Goal: Task Accomplishment & Management: Complete application form

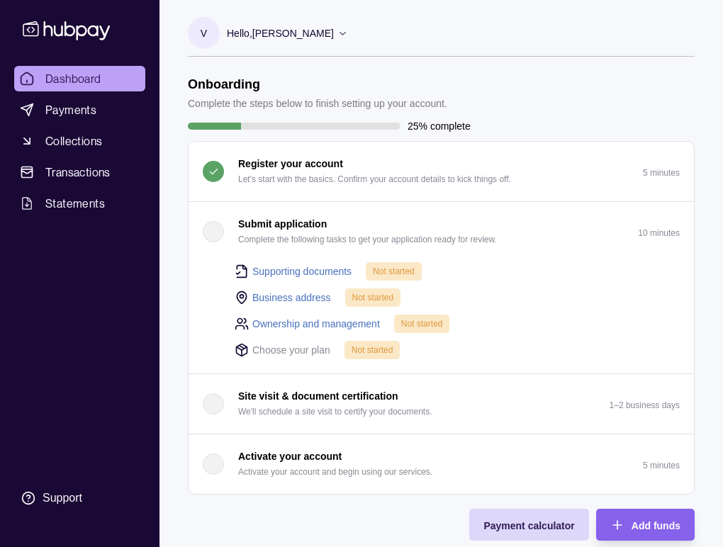
click at [307, 274] on link "Supporting documents" at bounding box center [301, 272] width 99 height 16
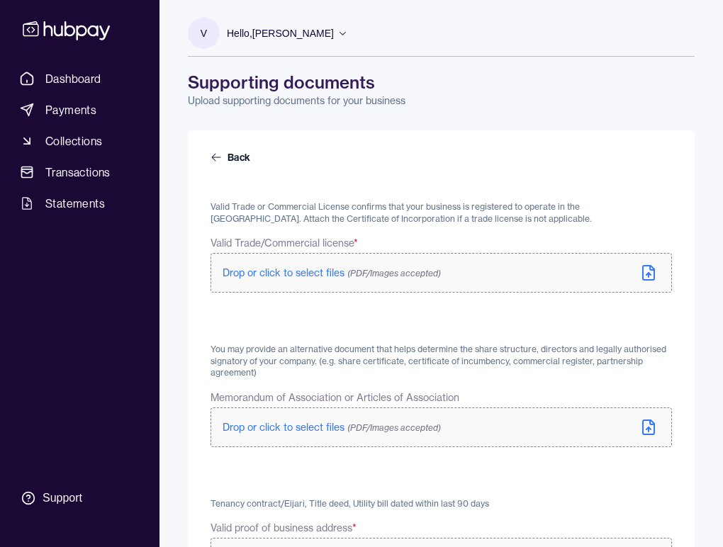
click at [323, 275] on span "Drop or click to select files (PDF/Images accepted)" at bounding box center [332, 273] width 218 height 13
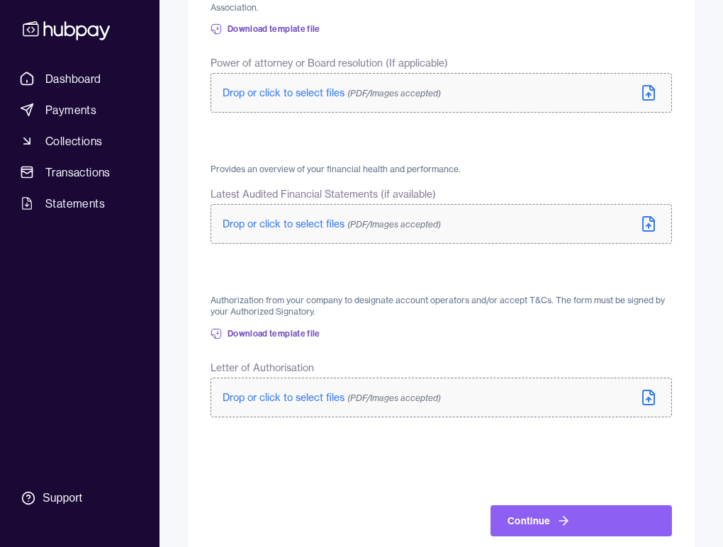
scroll to position [642, 0]
click at [301, 221] on span "Drop or click to select files (PDF/Images accepted)" at bounding box center [332, 223] width 218 height 13
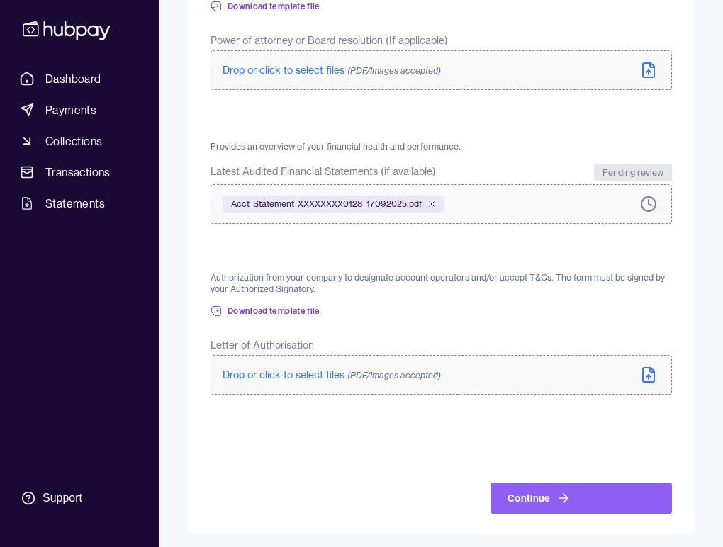
scroll to position [661, 0]
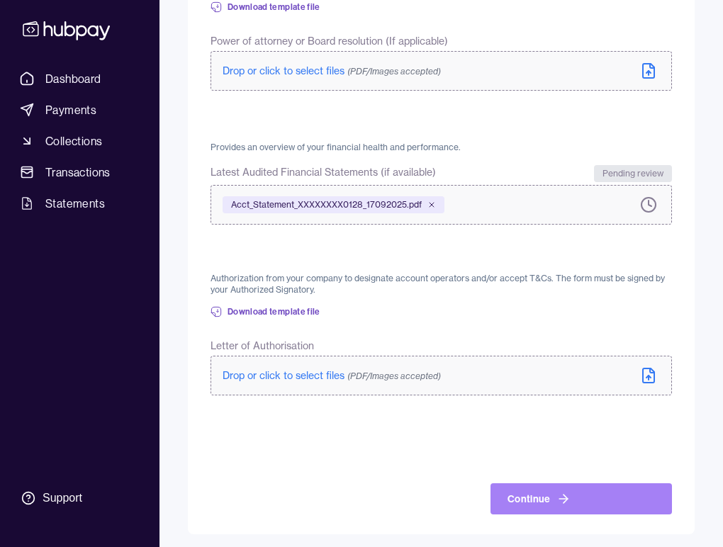
click at [561, 492] on icon at bounding box center [564, 499] width 14 height 14
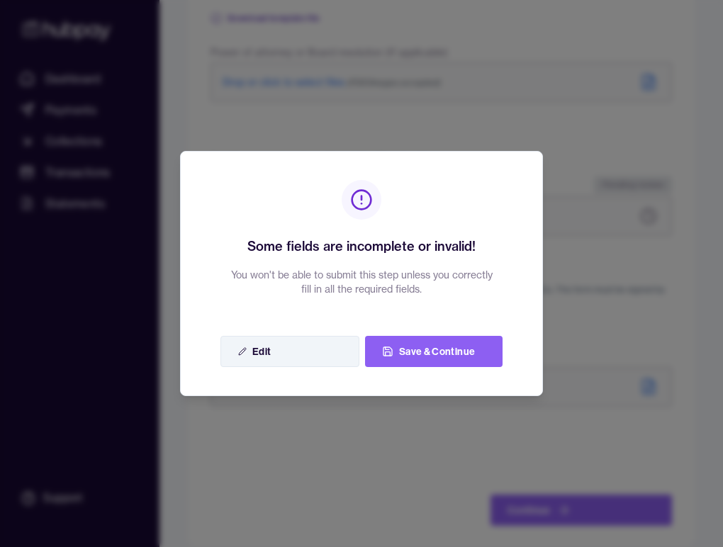
click at [328, 350] on button "Edit" at bounding box center [289, 351] width 139 height 31
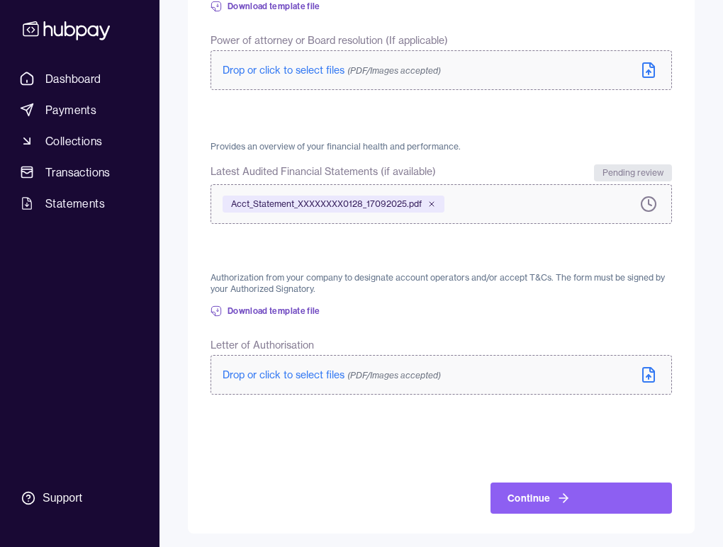
scroll to position [664, 0]
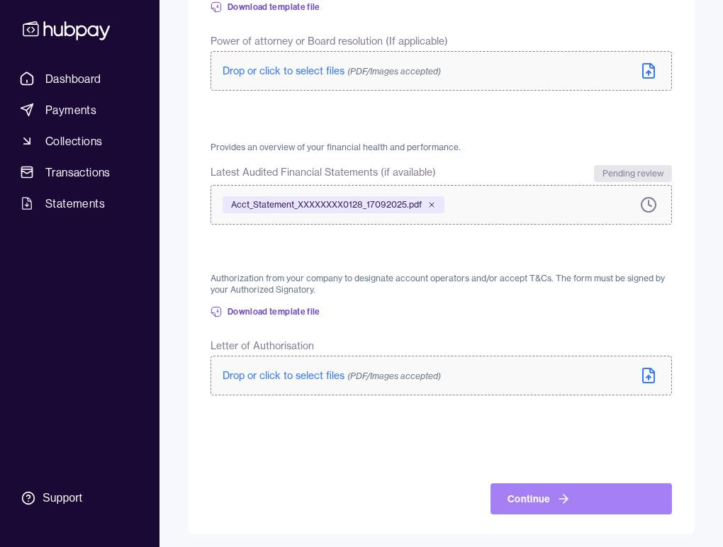
click at [547, 498] on button "Continue" at bounding box center [581, 499] width 181 height 31
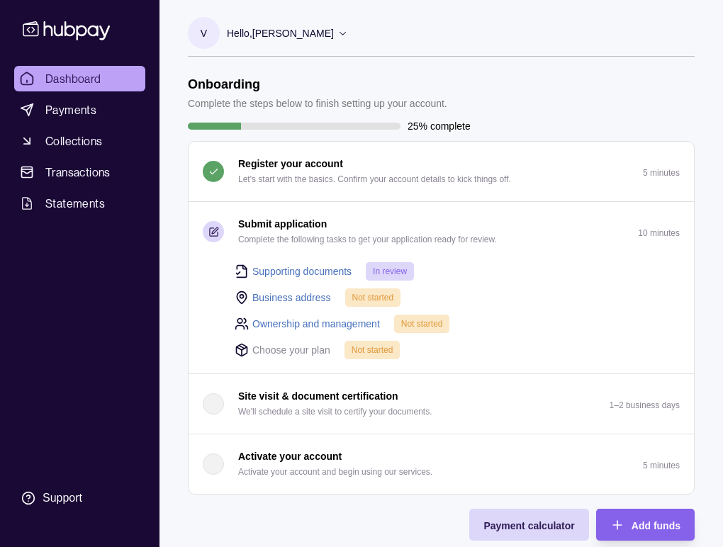
click at [317, 269] on link "Supporting documents" at bounding box center [301, 272] width 99 height 16
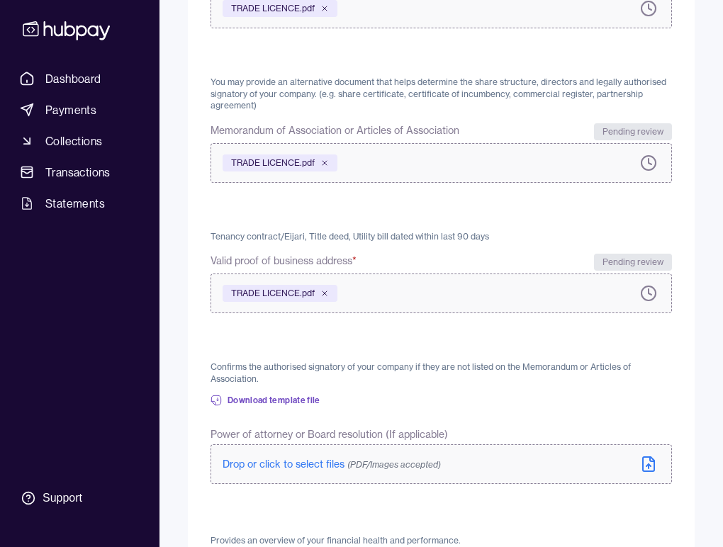
scroll to position [272, 0]
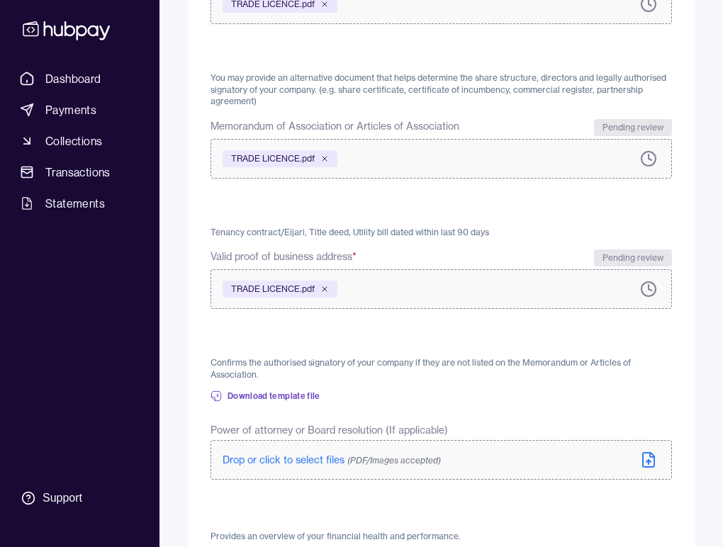
click at [327, 286] on icon at bounding box center [324, 289] width 9 height 9
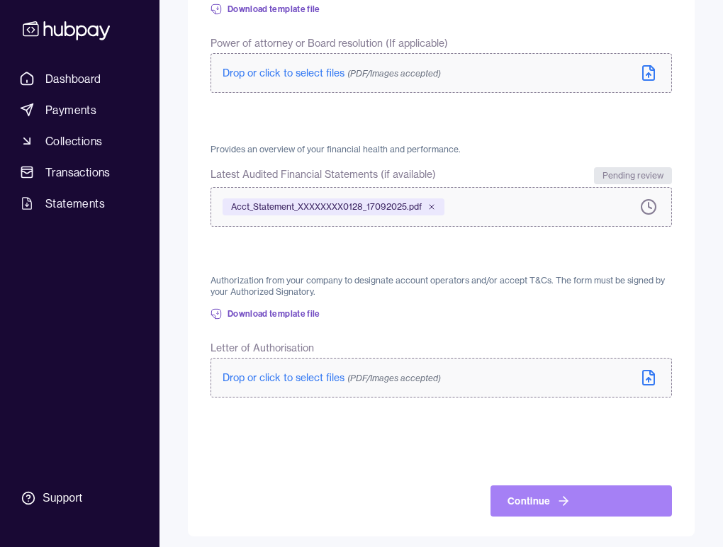
scroll to position [661, 0]
click at [557, 495] on icon at bounding box center [564, 502] width 14 height 14
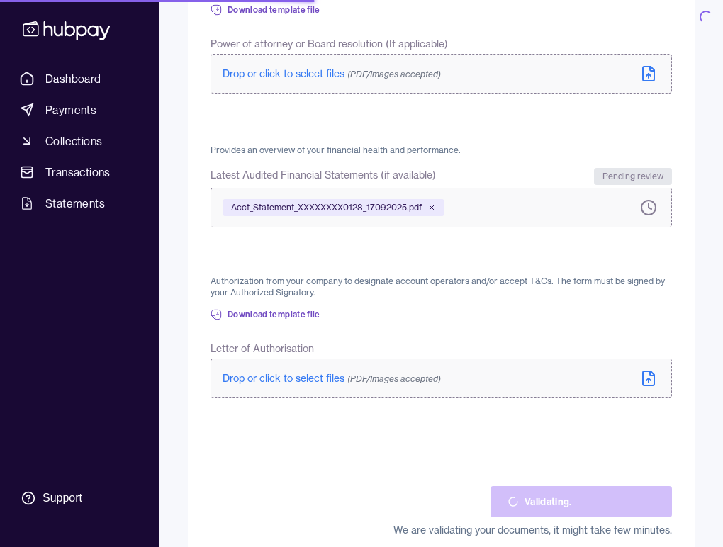
click at [351, 375] on span "(PDF/Images accepted)" at bounding box center [394, 379] width 94 height 11
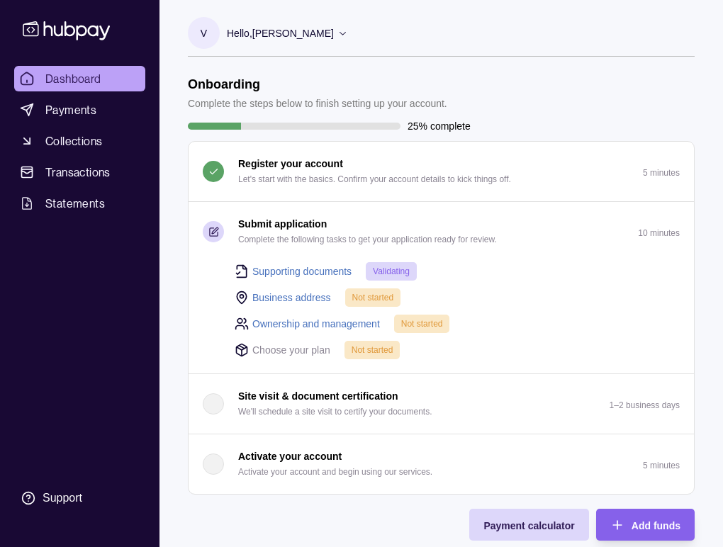
click at [296, 274] on link "Supporting documents" at bounding box center [301, 272] width 99 height 16
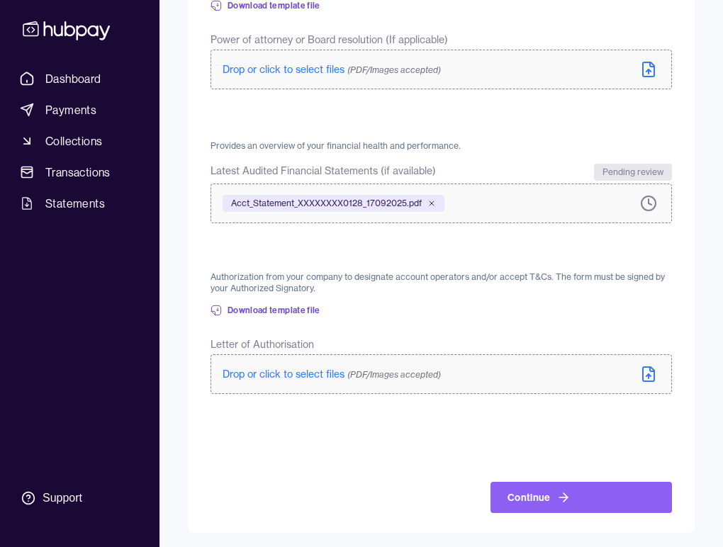
scroll to position [664, 0]
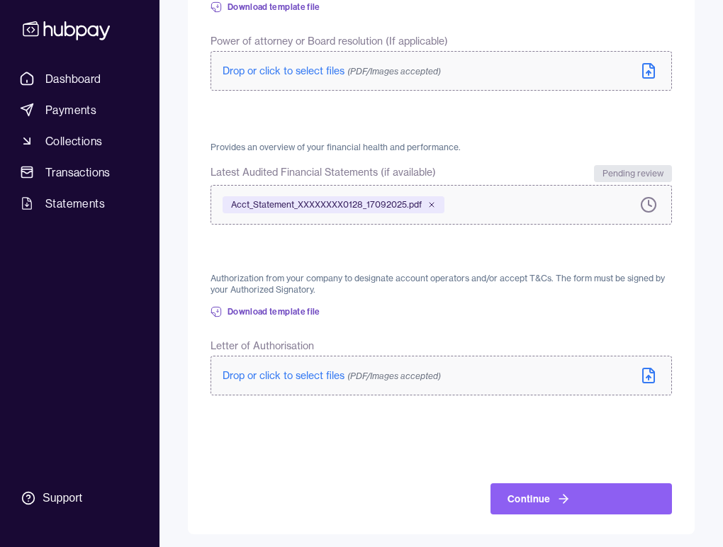
click at [298, 370] on span "Drop or click to select files (PDF/Images accepted)" at bounding box center [332, 375] width 218 height 13
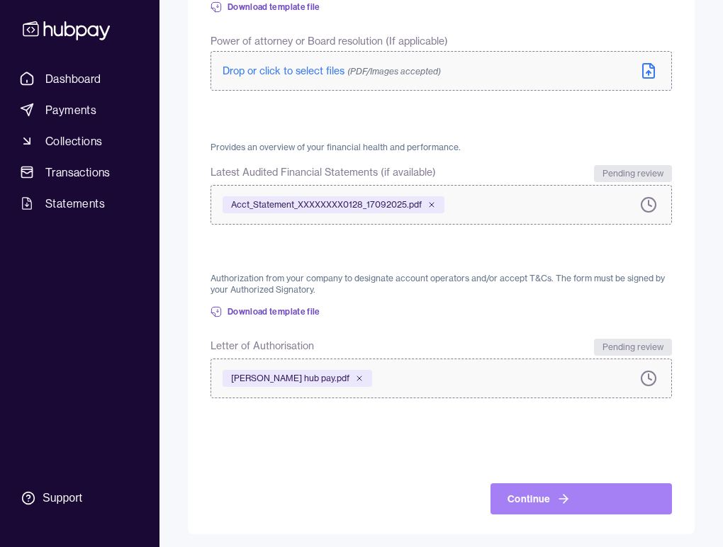
click at [557, 495] on icon at bounding box center [564, 499] width 14 height 14
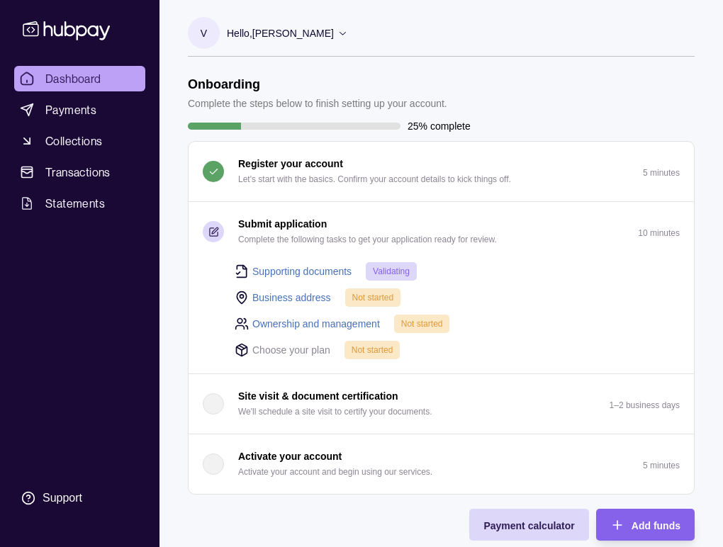
click at [308, 296] on link "Business address" at bounding box center [291, 298] width 79 height 16
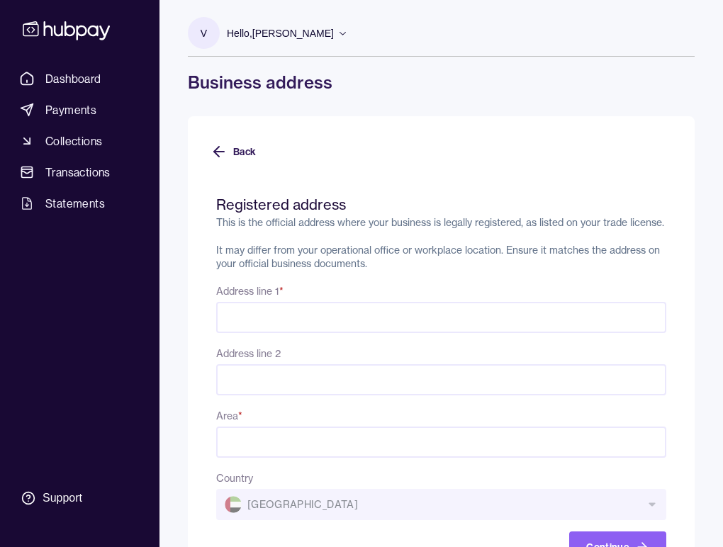
click at [368, 332] on input "Address line 1 *" at bounding box center [441, 317] width 450 height 31
paste input "**********"
type input "*"
type input "**********"
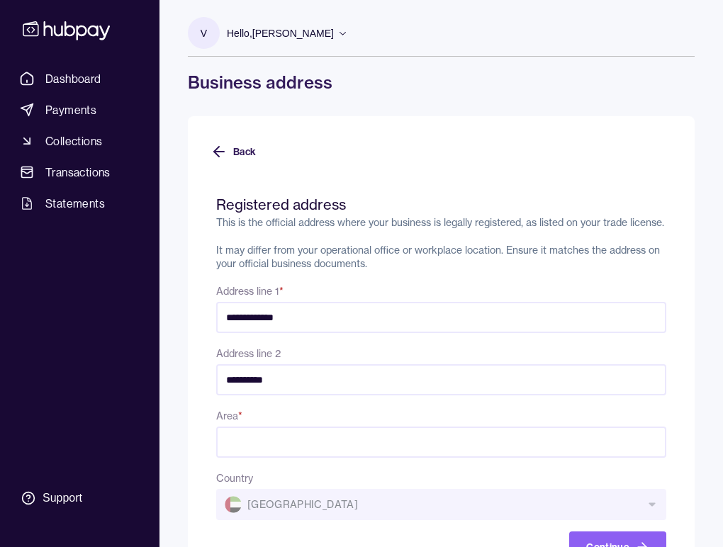
type input "**********"
click at [486, 324] on input "**********" at bounding box center [441, 317] width 450 height 31
click at [423, 333] on input "**********" at bounding box center [441, 317] width 450 height 31
type input "**********"
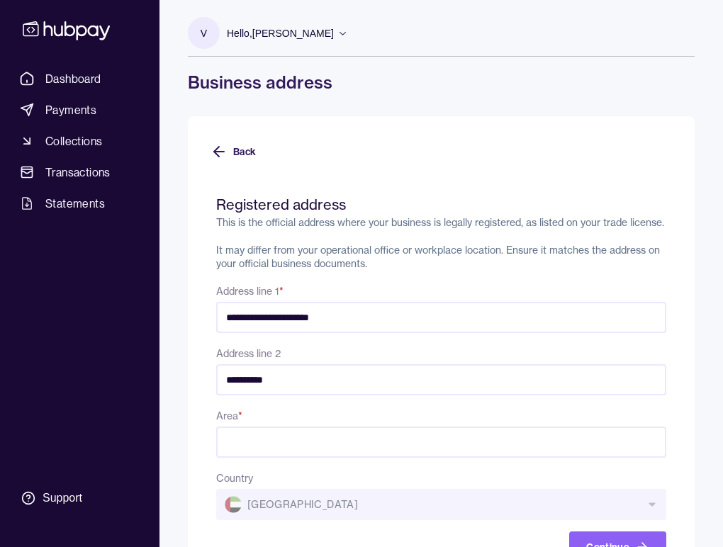
click at [354, 454] on input "Area *" at bounding box center [441, 442] width 450 height 31
click at [653, 457] on input "***" at bounding box center [441, 442] width 450 height 31
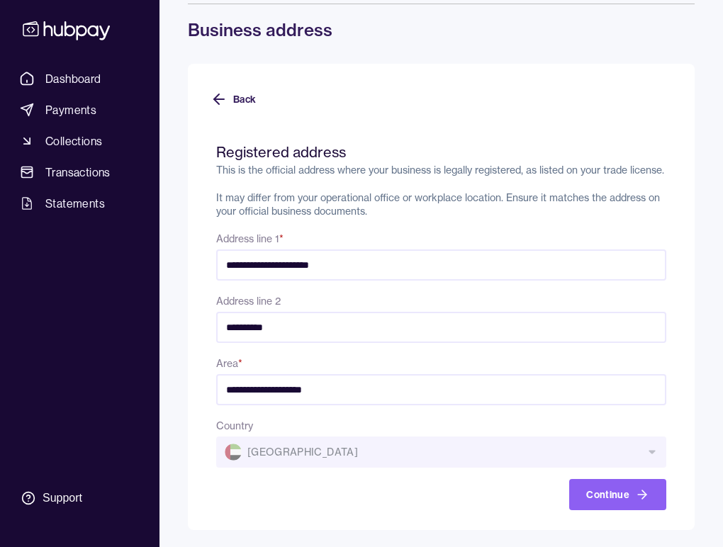
scroll to position [65, 0]
type input "**********"
click at [613, 494] on button "Continue" at bounding box center [617, 494] width 97 height 31
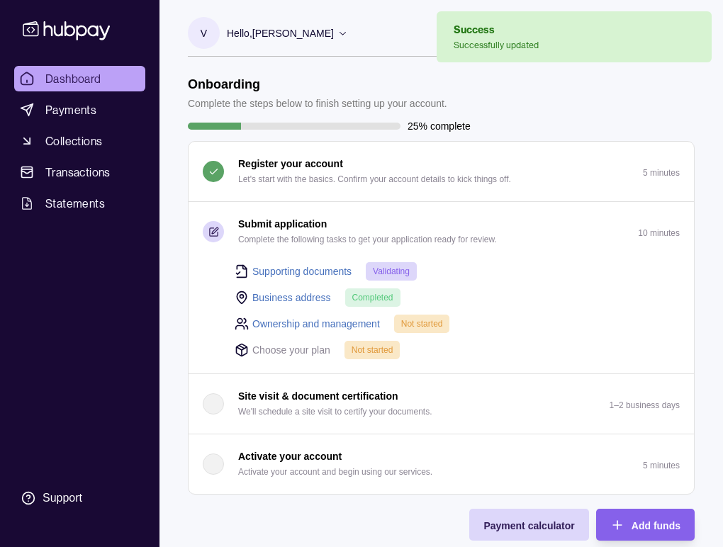
click at [342, 325] on link "Ownership and management" at bounding box center [316, 324] width 128 height 16
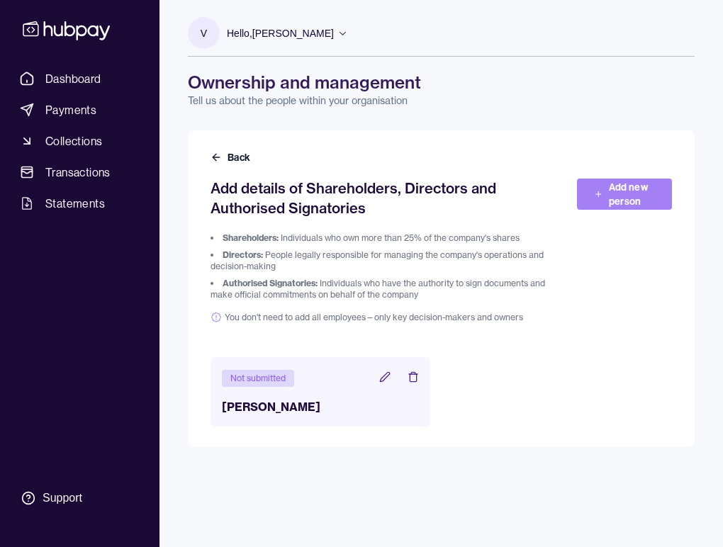
click at [612, 203] on link "Add new person" at bounding box center [624, 194] width 95 height 31
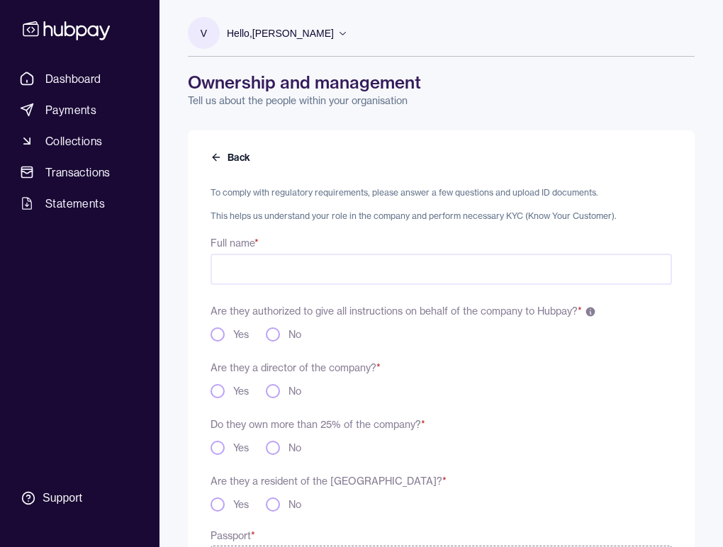
click at [216, 329] on button "Yes" at bounding box center [218, 335] width 14 height 14
click at [215, 387] on button "Yes" at bounding box center [218, 391] width 14 height 14
click at [220, 452] on button "Yes" at bounding box center [218, 448] width 14 height 14
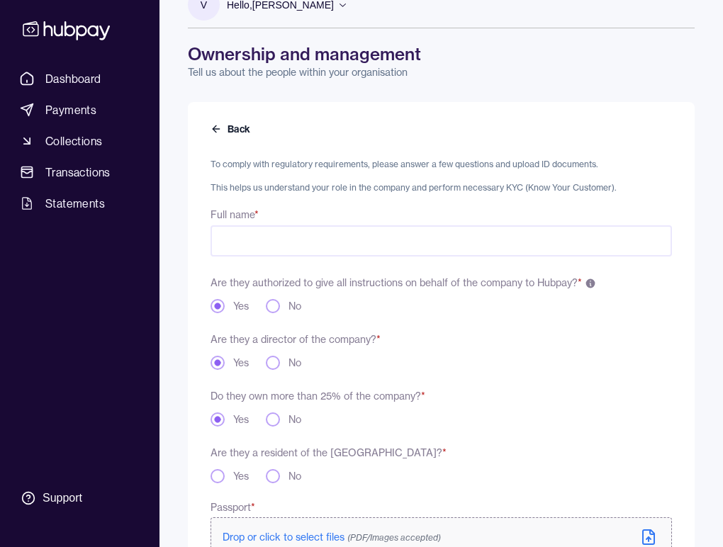
scroll to position [50, 0]
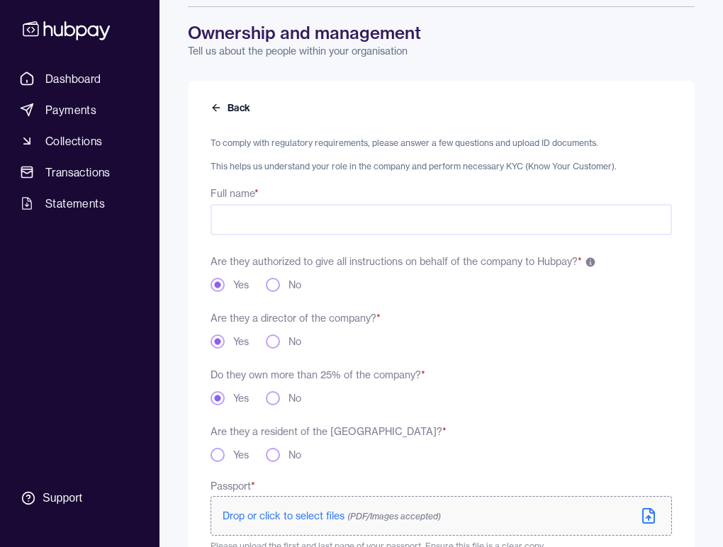
click at [220, 452] on button "Yes" at bounding box center [218, 455] width 14 height 14
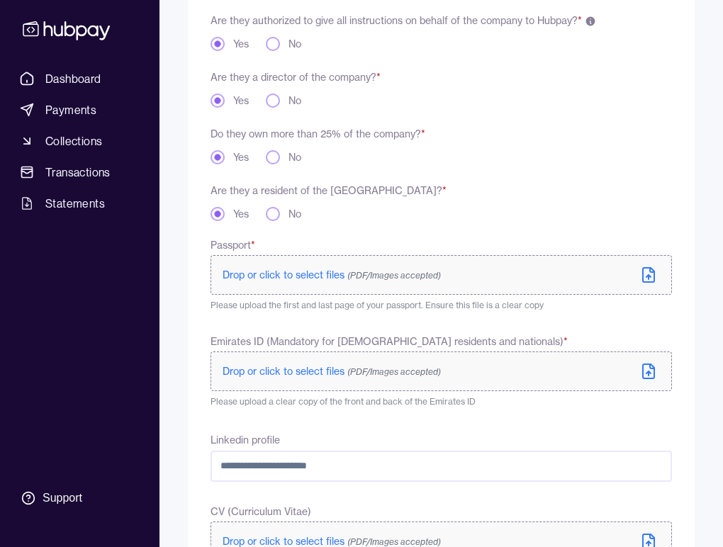
scroll to position [308, 0]
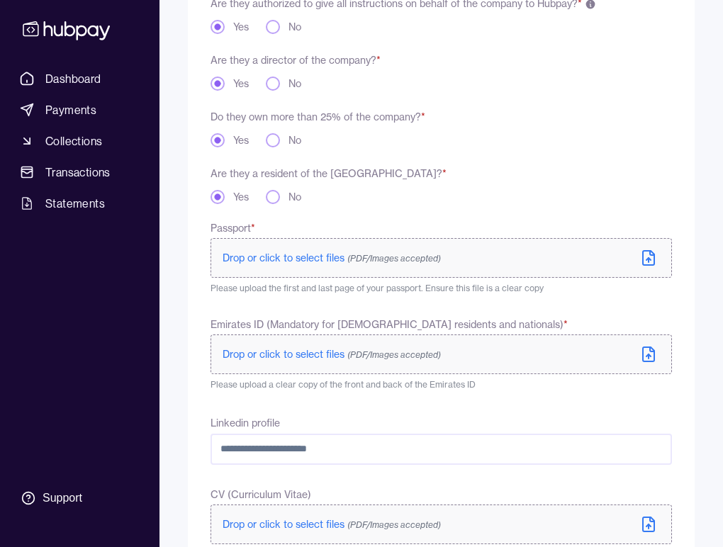
click at [294, 256] on span "Drop or click to select files (PDF/Images accepted)" at bounding box center [332, 258] width 218 height 13
click at [318, 355] on span "Drop or click to select files (PDF/Images accepted)" at bounding box center [332, 354] width 218 height 13
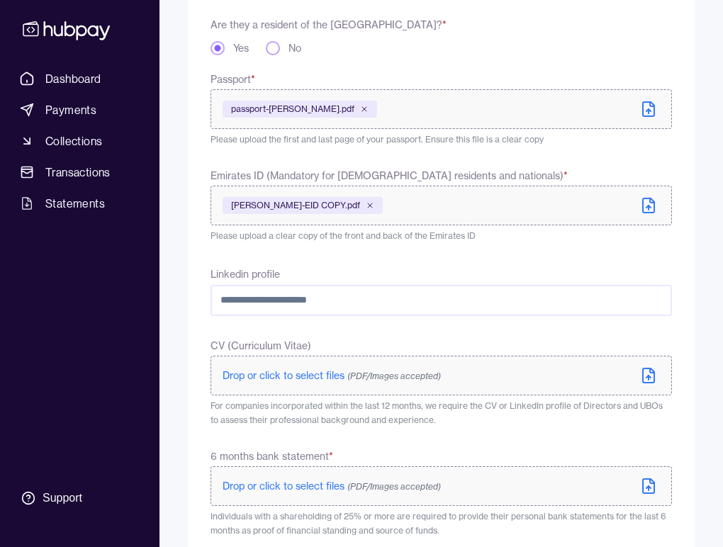
scroll to position [465, 0]
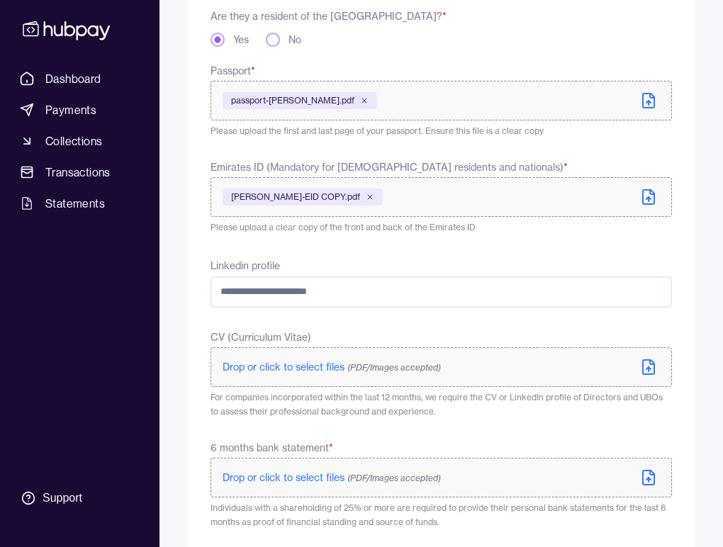
click at [291, 476] on span "Drop or click to select files (PDF/Images accepted)" at bounding box center [332, 477] width 218 height 13
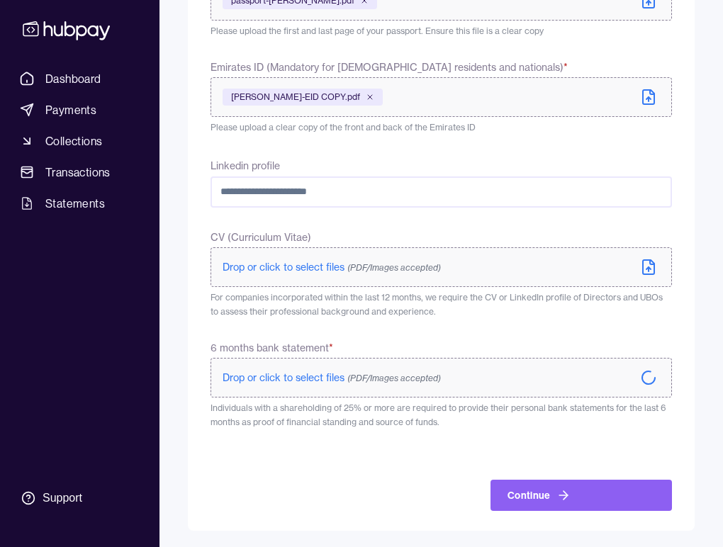
scroll to position [564, 0]
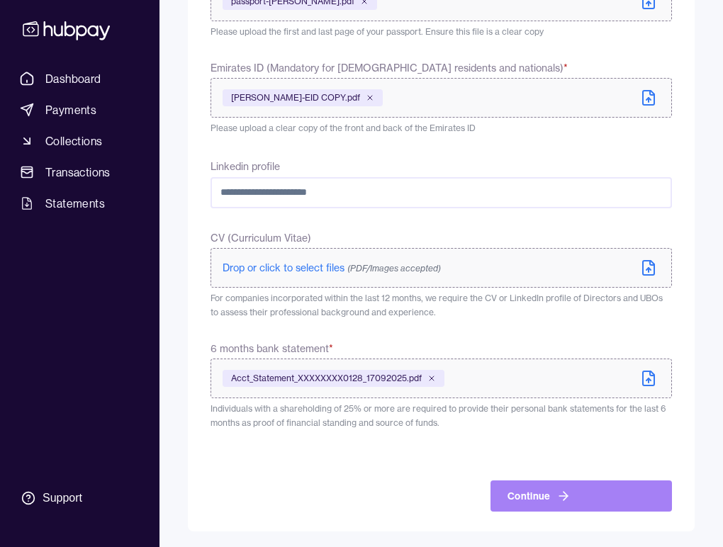
click at [542, 490] on button "Continue" at bounding box center [581, 496] width 181 height 31
type input "**********"
click at [564, 493] on icon "button" at bounding box center [566, 496] width 4 height 9
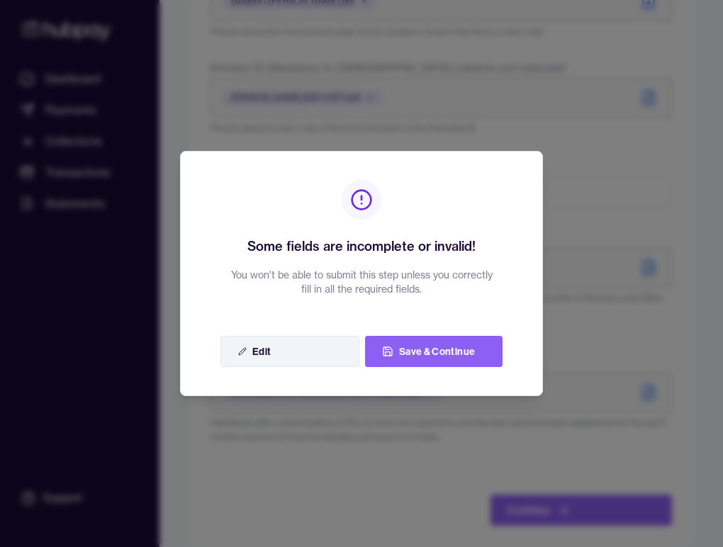
click at [306, 353] on button "Edit" at bounding box center [289, 351] width 139 height 31
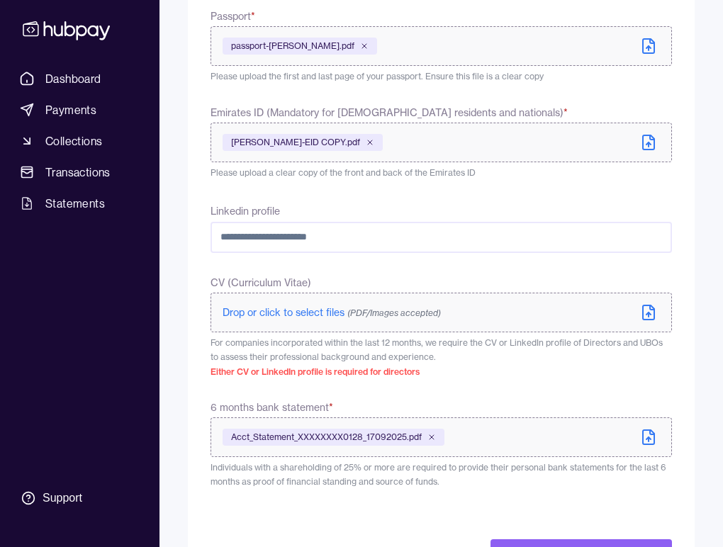
scroll to position [508, 0]
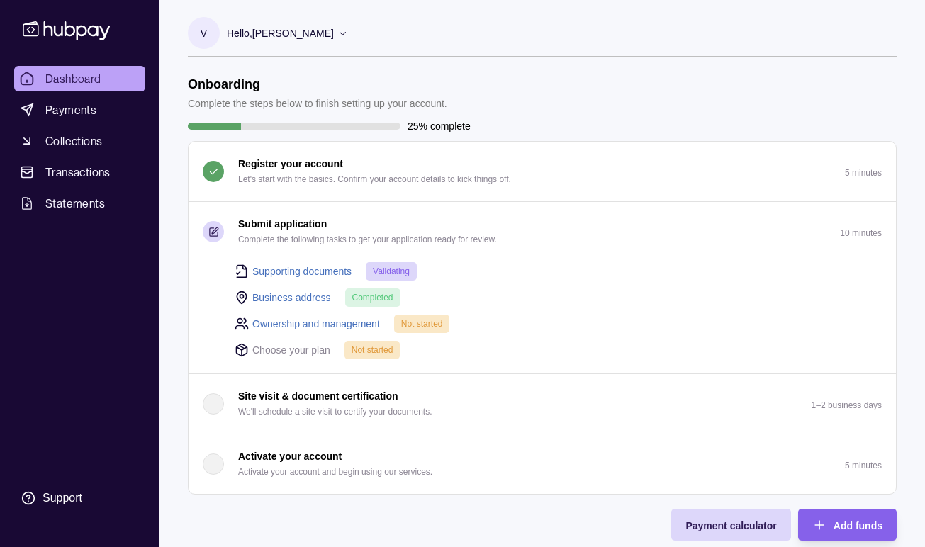
click at [348, 320] on link "Ownership and management" at bounding box center [316, 324] width 128 height 16
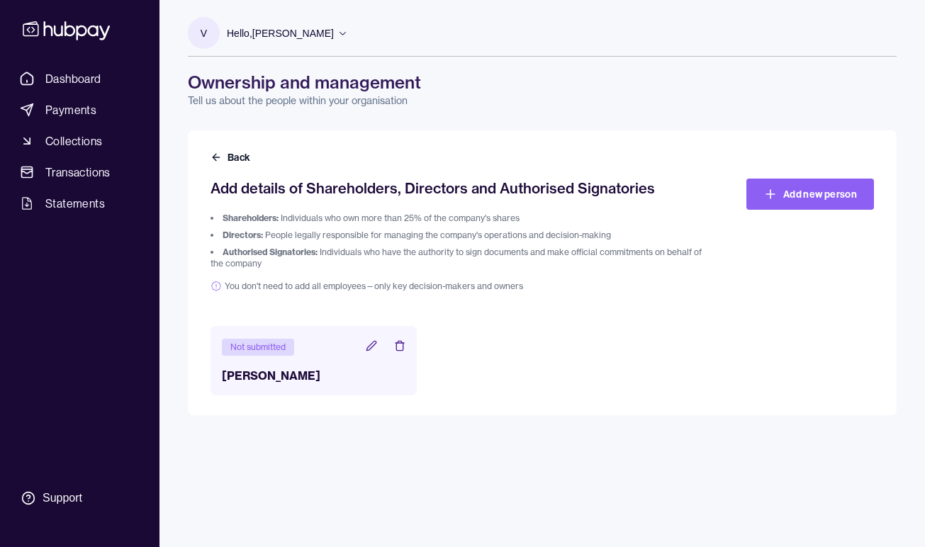
click at [244, 350] on div "Not submitted" at bounding box center [258, 347] width 72 height 17
click at [370, 347] on icon at bounding box center [371, 345] width 11 height 11
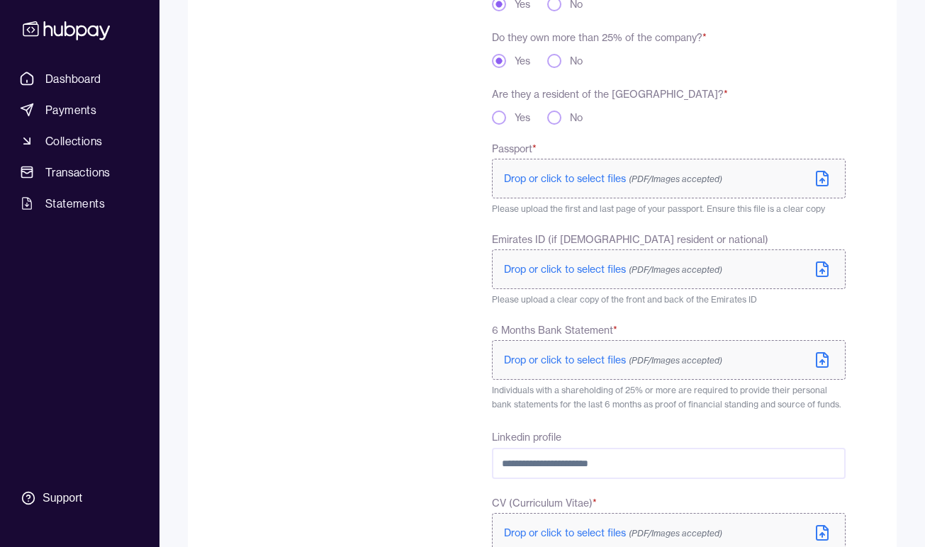
scroll to position [354, 0]
click at [583, 184] on p "Drop or click to select files (PDF/Images accepted)" at bounding box center [613, 179] width 218 height 14
click at [575, 269] on span "Drop or click to select files (PDF/Images accepted)" at bounding box center [613, 269] width 218 height 13
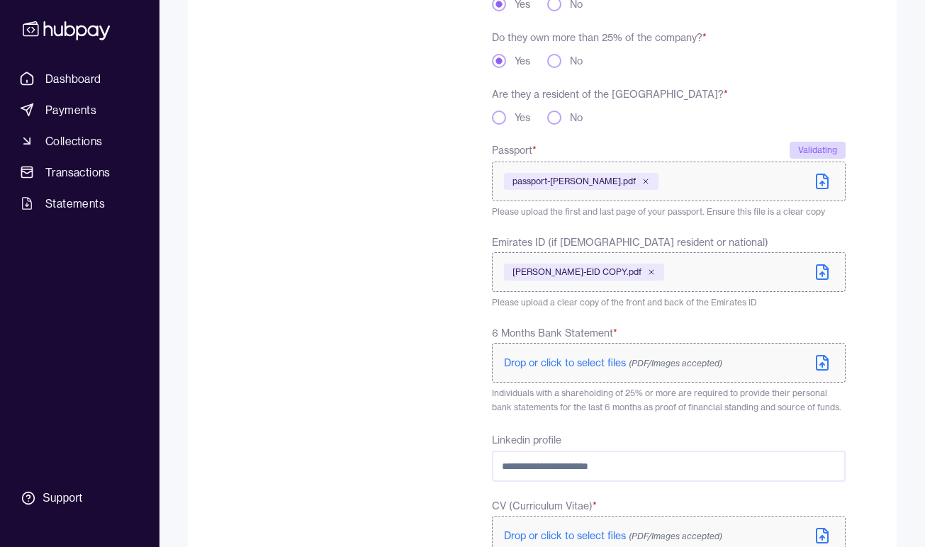
click at [592, 361] on span "Drop or click to select files (PDF/Images accepted)" at bounding box center [613, 363] width 218 height 13
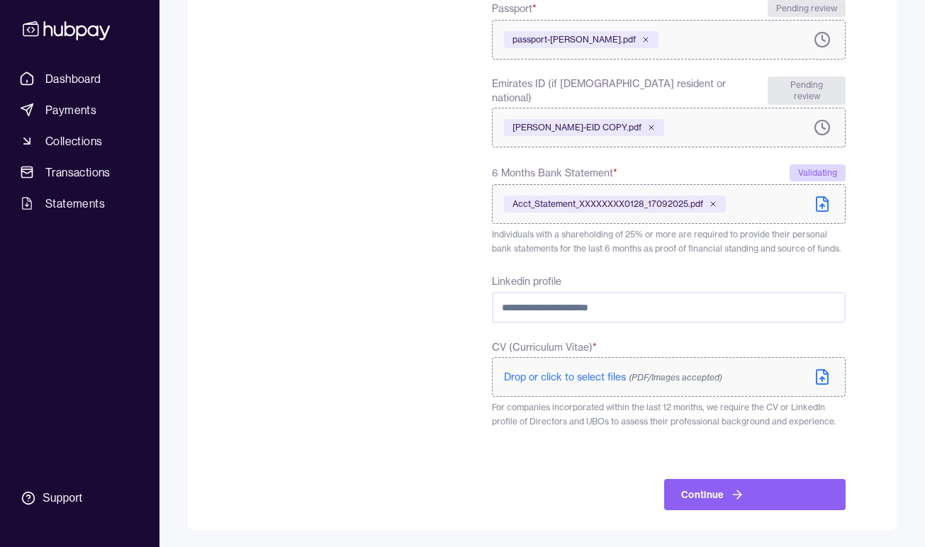
scroll to position [485, 0]
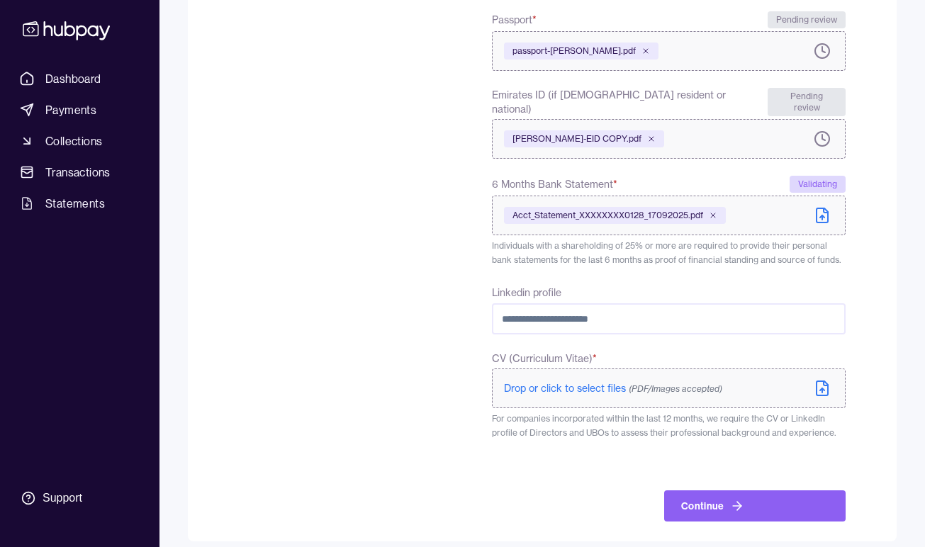
click at [611, 308] on input "Linkedin profile" at bounding box center [669, 318] width 354 height 31
paste input "**********"
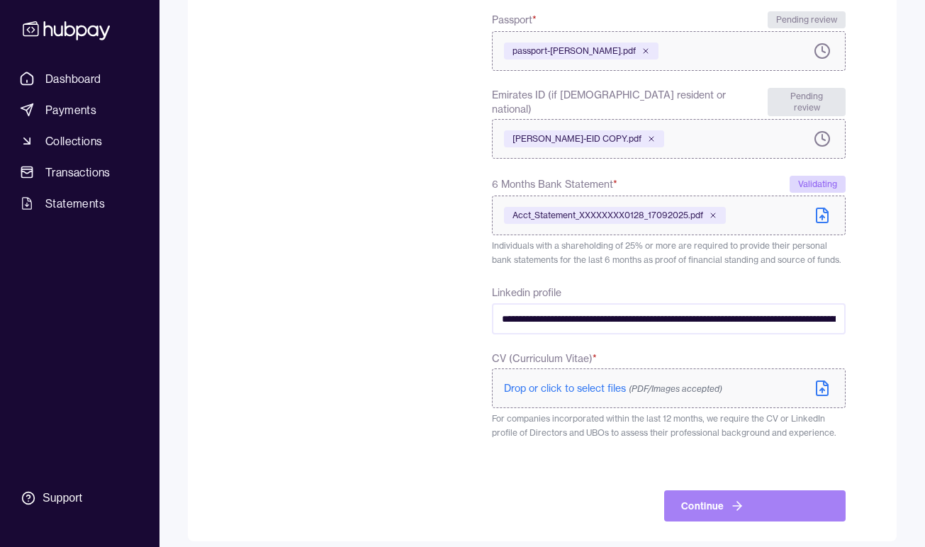
type input "**********"
click at [772, 498] on button "Continue" at bounding box center [754, 506] width 181 height 31
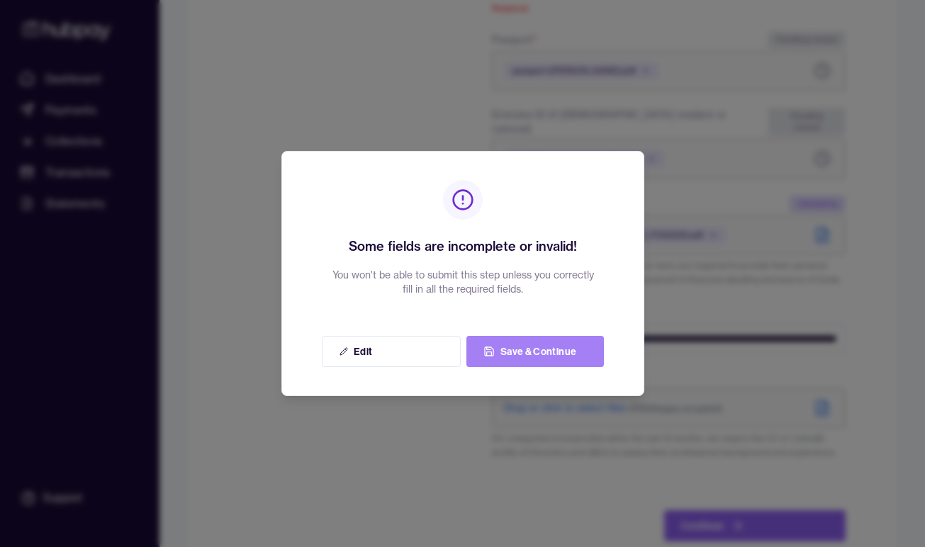
click at [542, 348] on button "Save & Continue" at bounding box center [535, 351] width 138 height 31
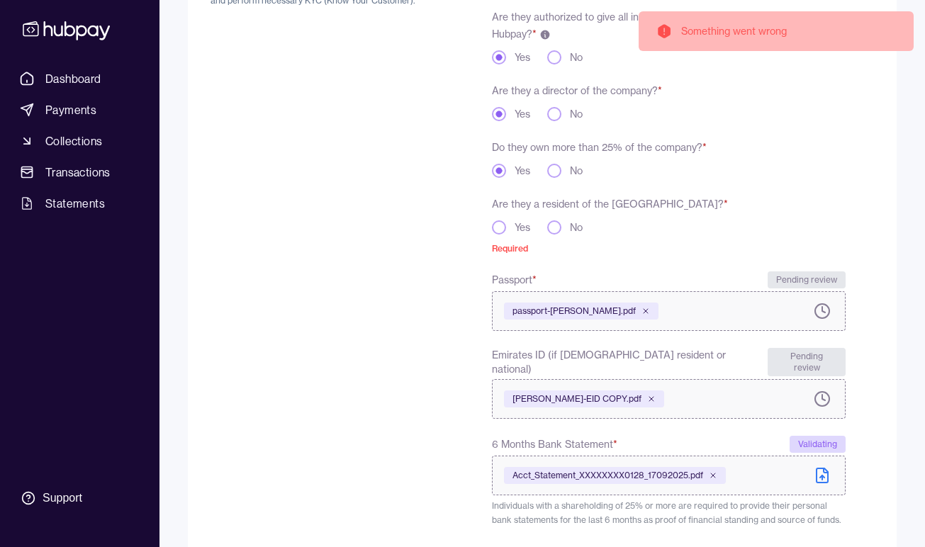
scroll to position [227, 0]
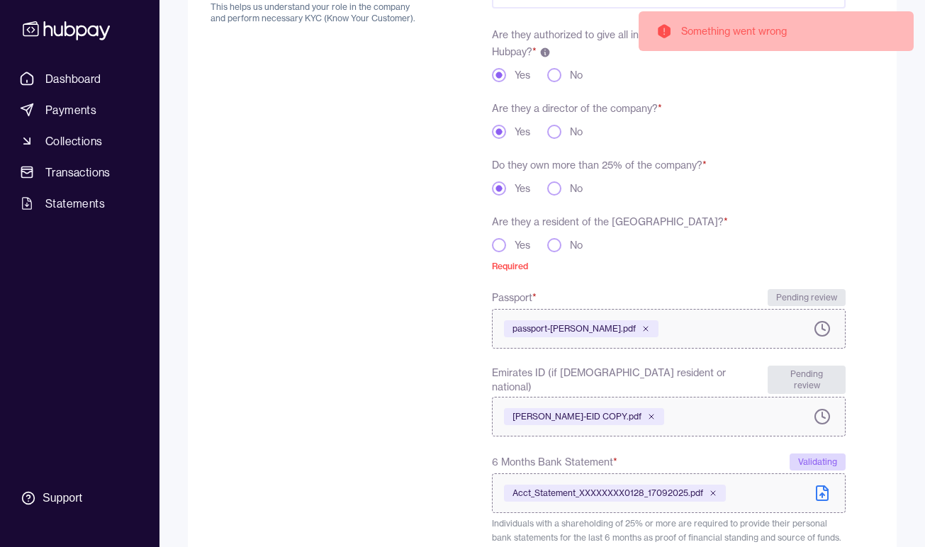
click at [498, 245] on button "Yes" at bounding box center [499, 245] width 14 height 14
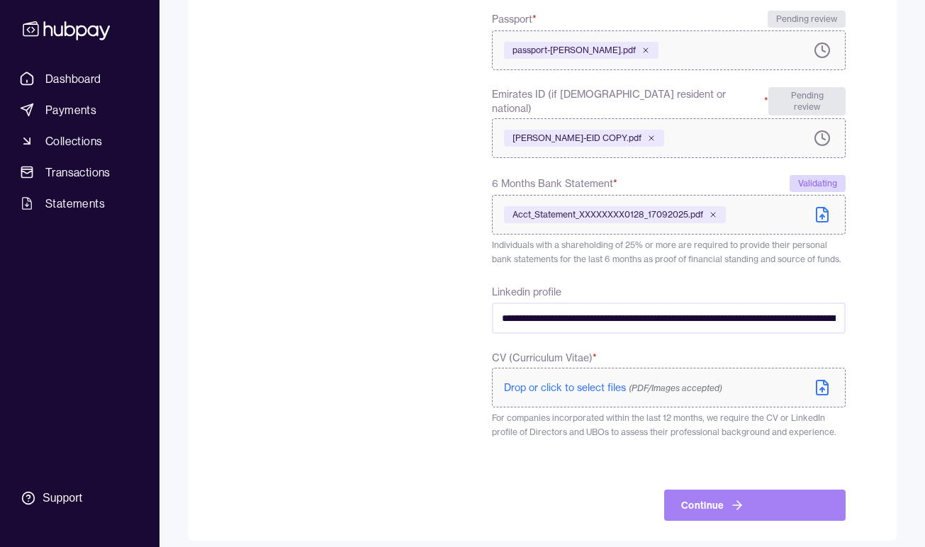
scroll to position [485, 0]
click at [747, 491] on button "Continue" at bounding box center [754, 506] width 181 height 31
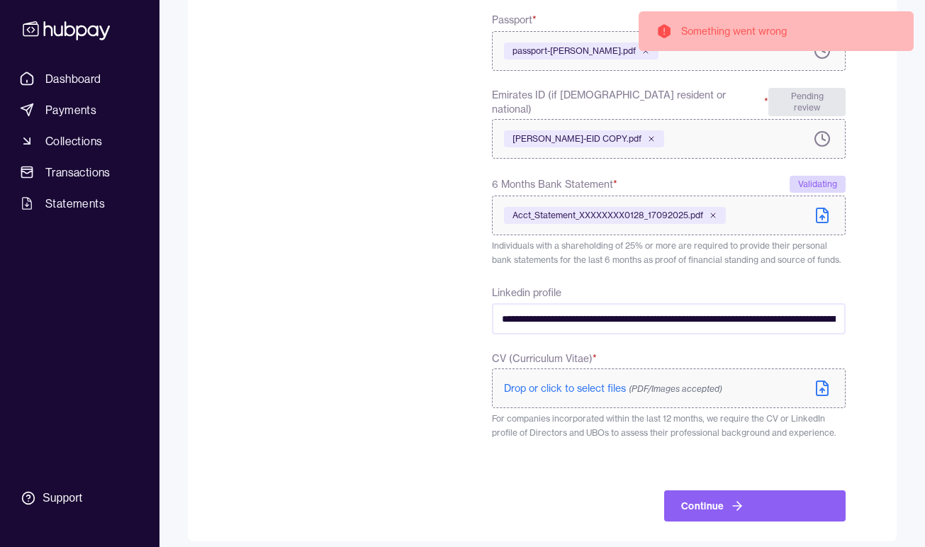
click at [575, 382] on span "Drop or click to select files (PDF/Images accepted)" at bounding box center [613, 388] width 218 height 13
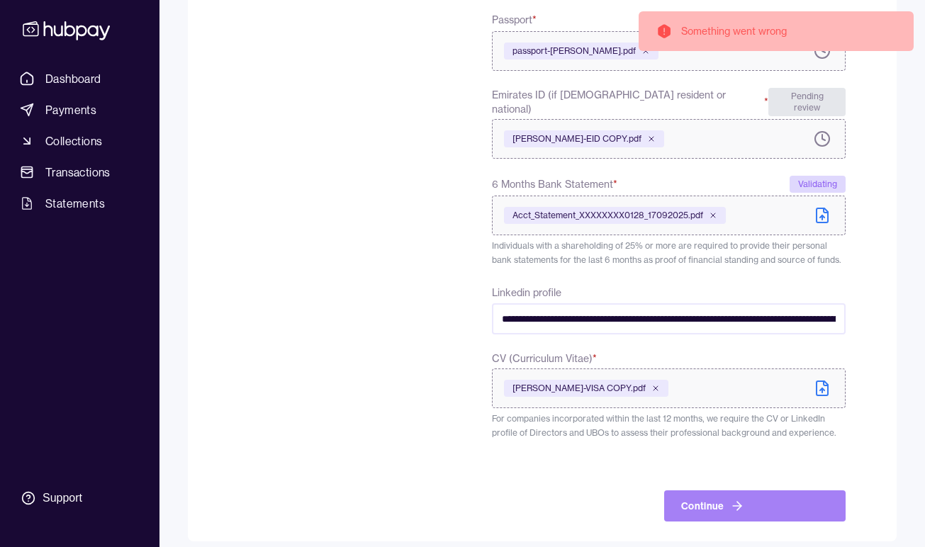
click at [724, 495] on button "Continue" at bounding box center [754, 506] width 181 height 31
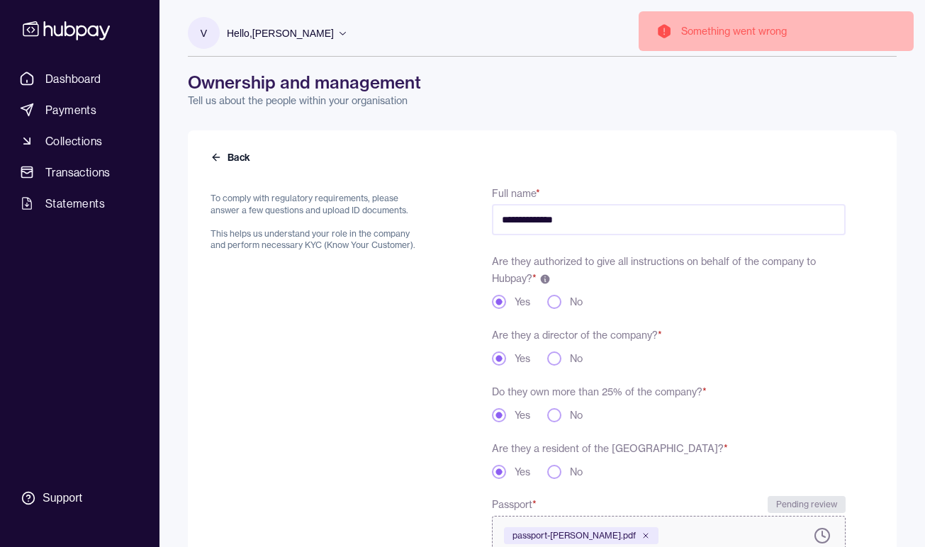
scroll to position [0, 0]
click at [625, 223] on input "**********" at bounding box center [669, 219] width 354 height 31
click at [642, 536] on button "passport-[PERSON_NAME].pdf" at bounding box center [646, 536] width 9 height 9
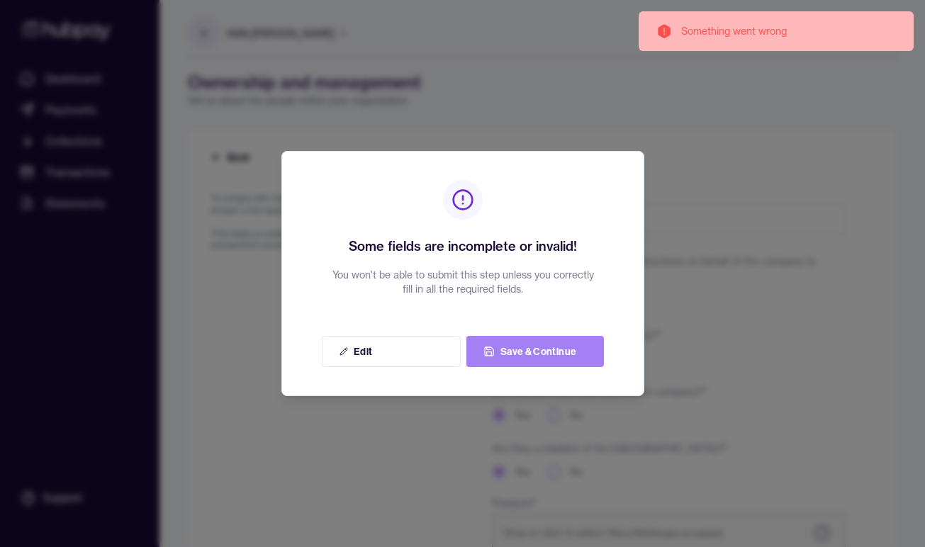
click at [558, 353] on button "Save & Continue" at bounding box center [535, 351] width 138 height 31
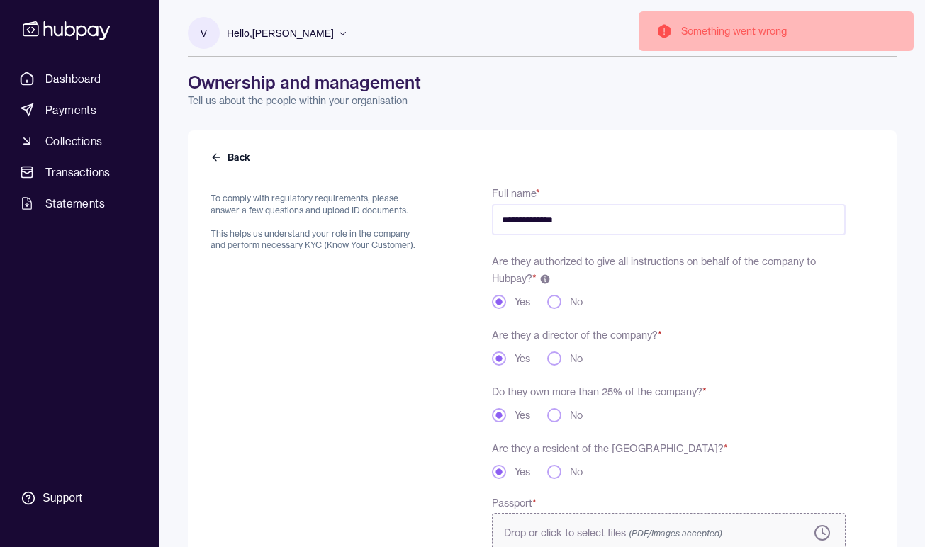
click at [233, 160] on button "Back" at bounding box center [232, 157] width 43 height 14
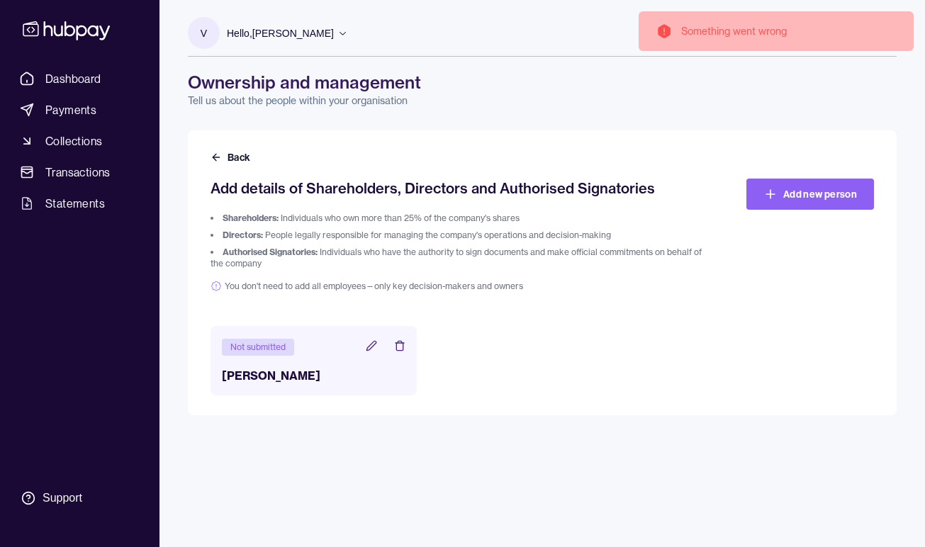
click at [371, 345] on icon at bounding box center [371, 345] width 9 height 9
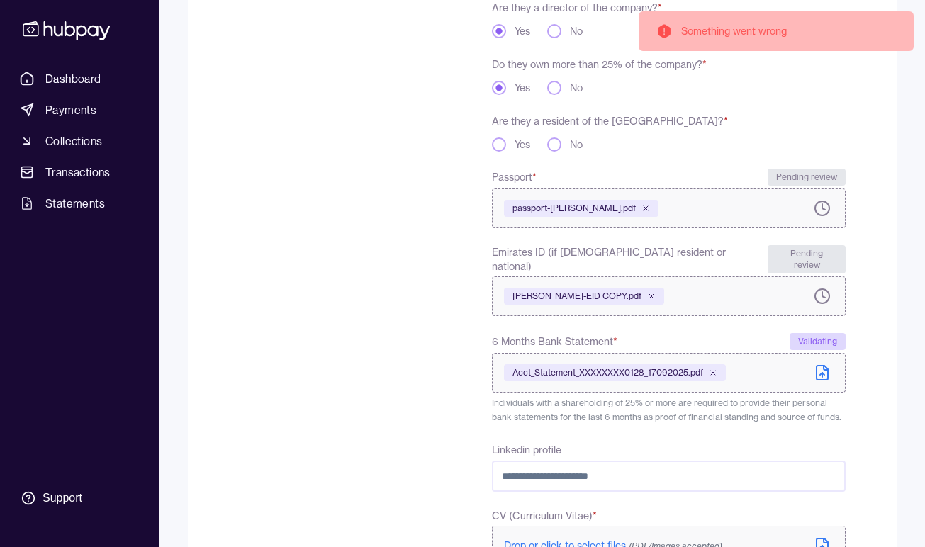
scroll to position [325, 0]
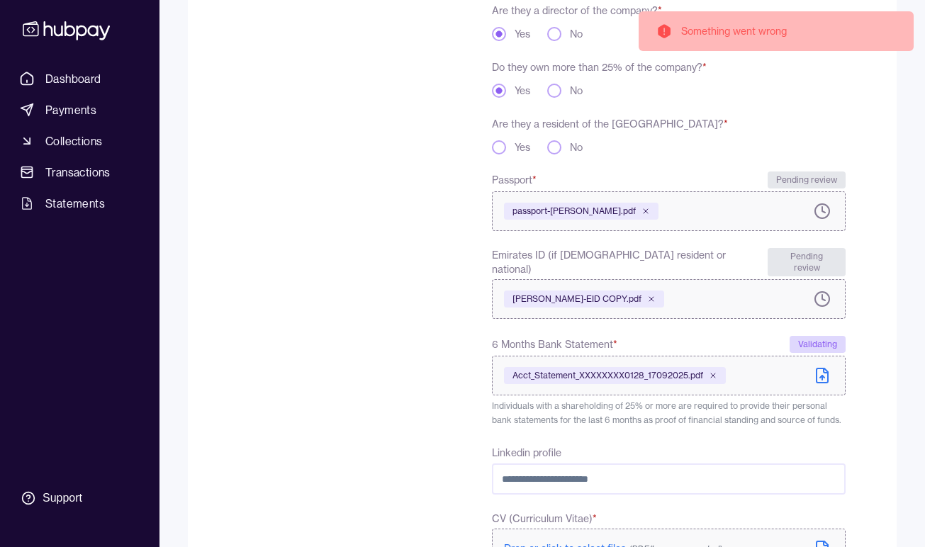
click at [502, 147] on button "Yes" at bounding box center [499, 147] width 14 height 14
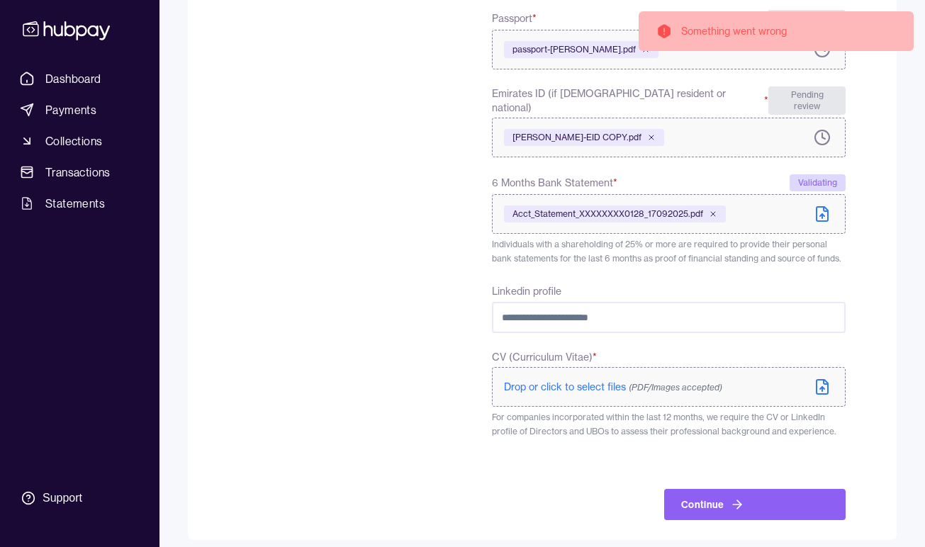
scroll to position [485, 0]
click at [582, 382] on span "Drop or click to select files (PDF/Images accepted)" at bounding box center [613, 388] width 218 height 13
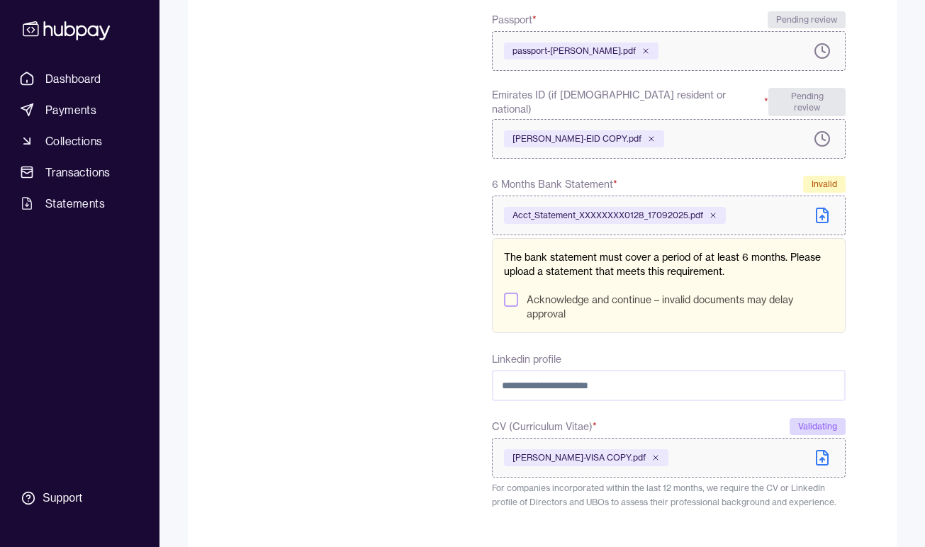
click at [511, 293] on button "Acknowledge and continue – invalid documents may delay approval" at bounding box center [511, 300] width 14 height 14
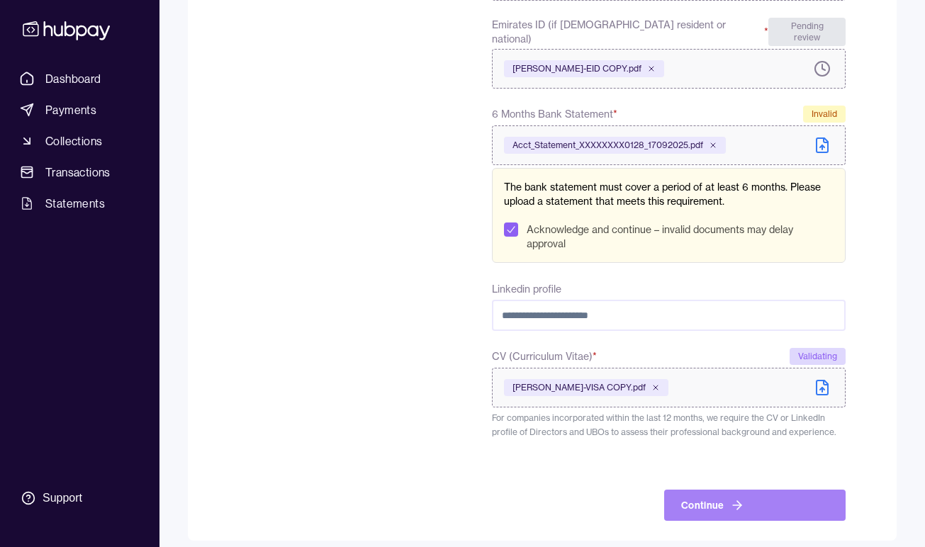
scroll to position [554, 0]
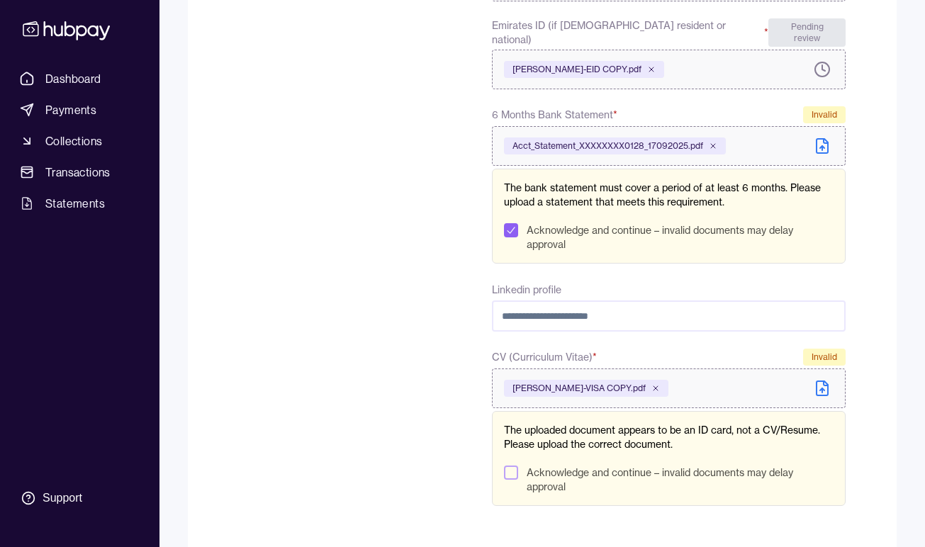
click at [506, 466] on button "Acknowledge and continue – invalid documents may delay approval" at bounding box center [511, 473] width 14 height 14
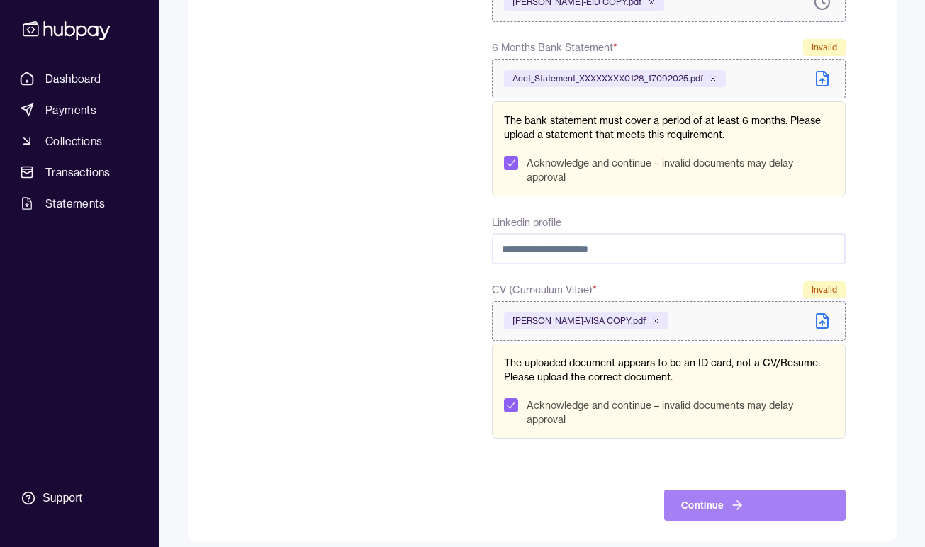
scroll to position [621, 0]
click at [713, 491] on button "Continue" at bounding box center [754, 506] width 181 height 31
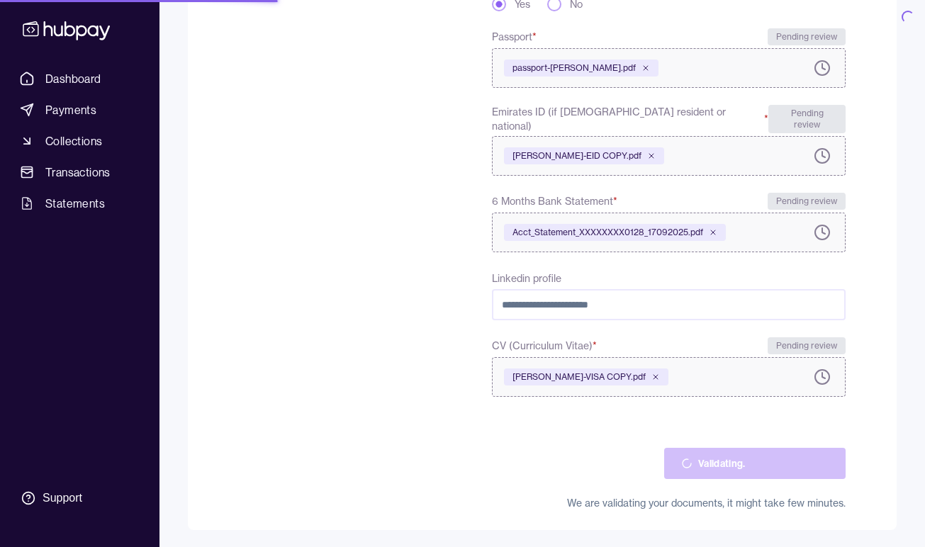
scroll to position [457, 0]
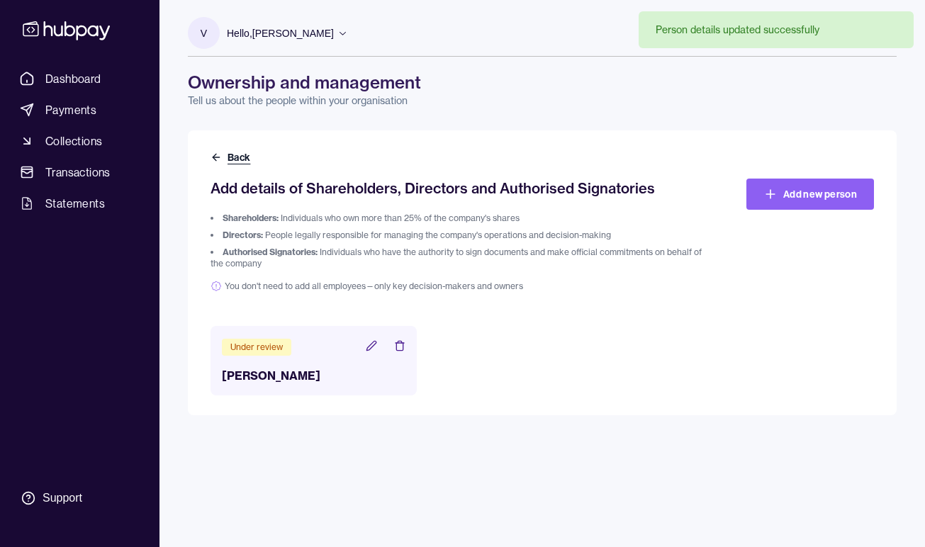
click at [231, 157] on button "Back" at bounding box center [232, 157] width 43 height 14
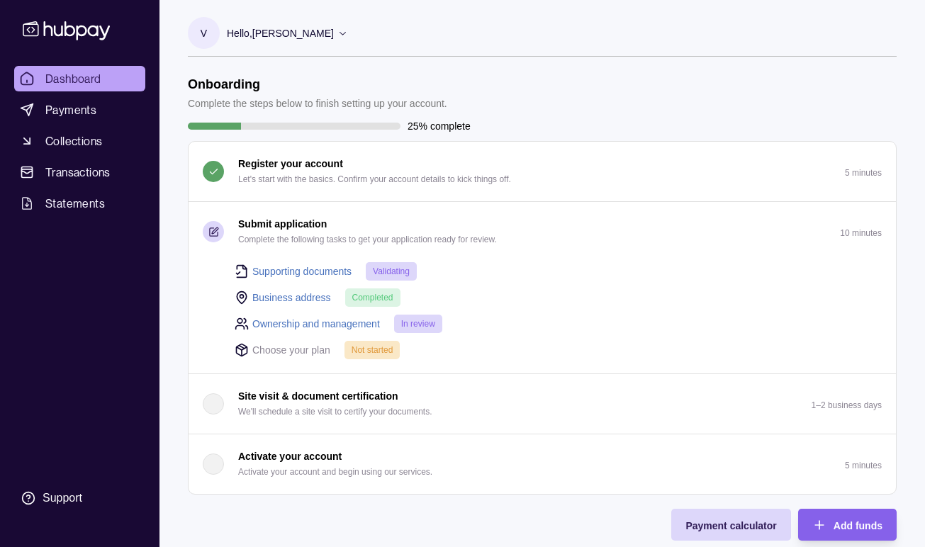
click at [307, 348] on p "Choose your plan" at bounding box center [291, 350] width 78 height 16
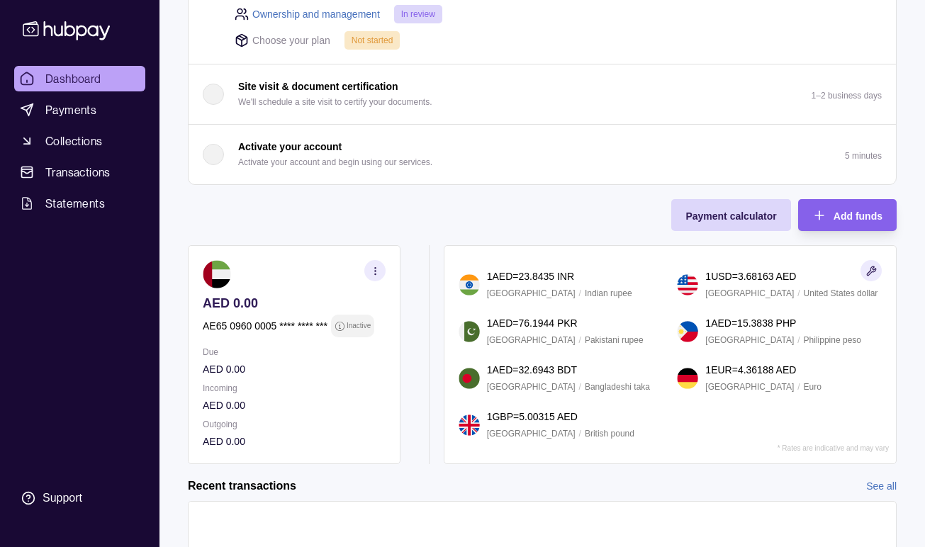
scroll to position [305, 0]
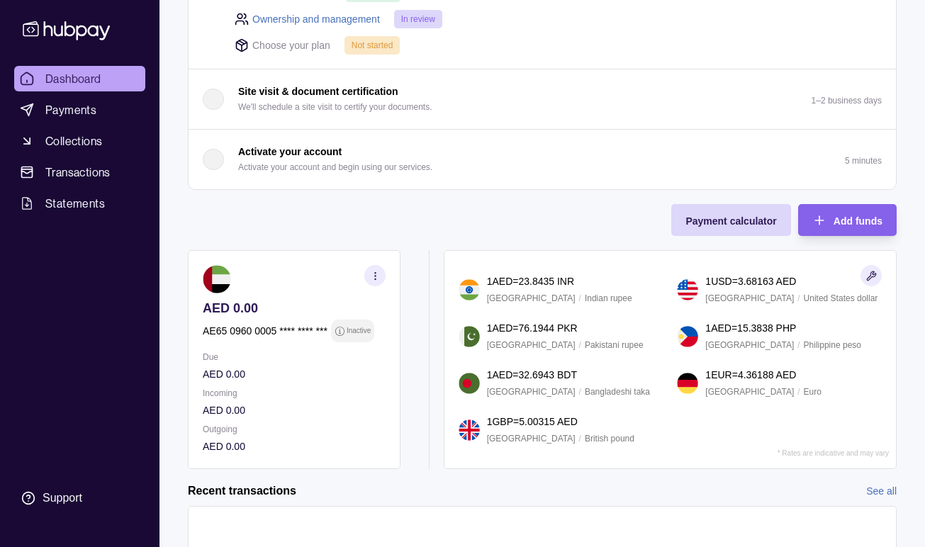
click at [212, 158] on div "button" at bounding box center [213, 159] width 21 height 21
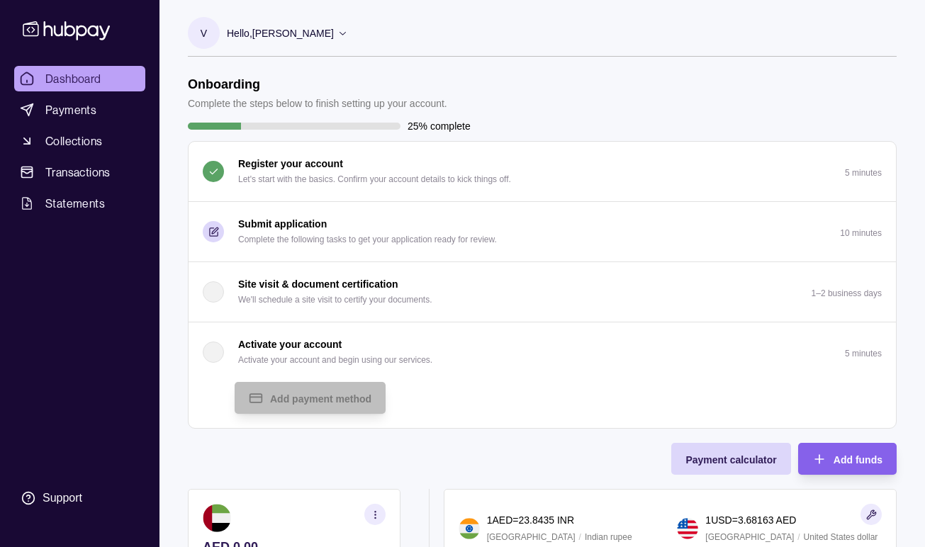
scroll to position [0, 0]
click at [293, 223] on p "Submit application" at bounding box center [282, 224] width 89 height 16
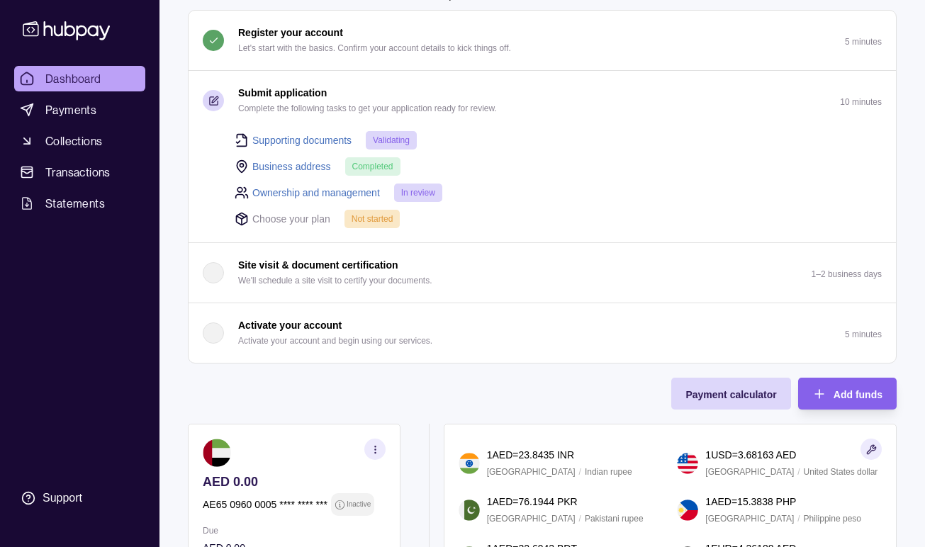
scroll to position [160, 0]
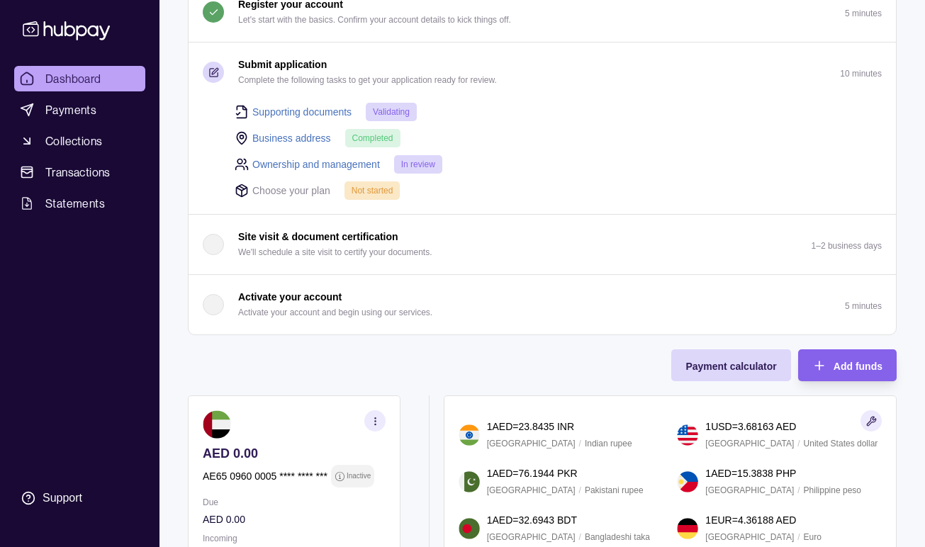
click at [215, 306] on div "button" at bounding box center [213, 304] width 21 height 21
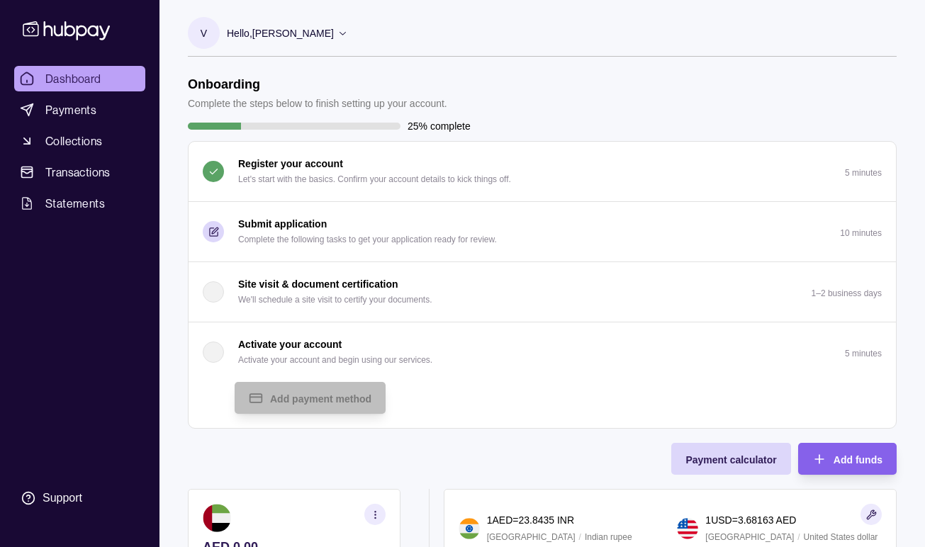
scroll to position [0, 0]
click at [346, 35] on icon at bounding box center [342, 33] width 11 height 11
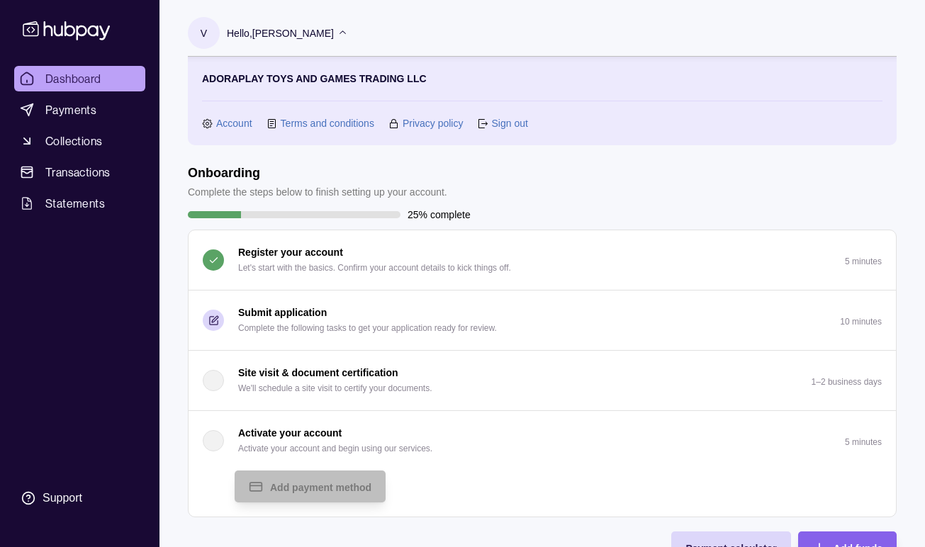
click at [235, 124] on link "Account" at bounding box center [234, 124] width 36 height 16
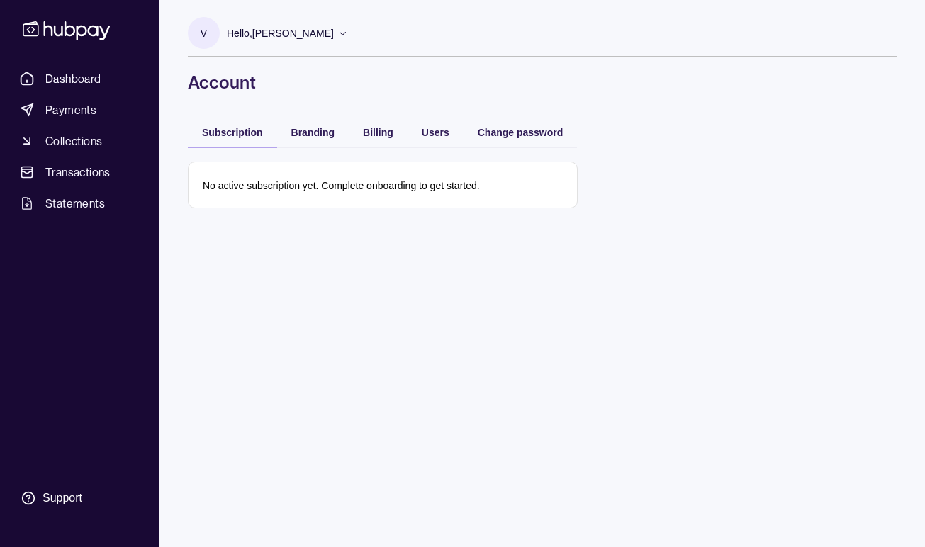
click at [332, 33] on p "Hello, [PERSON_NAME]" at bounding box center [280, 34] width 107 height 16
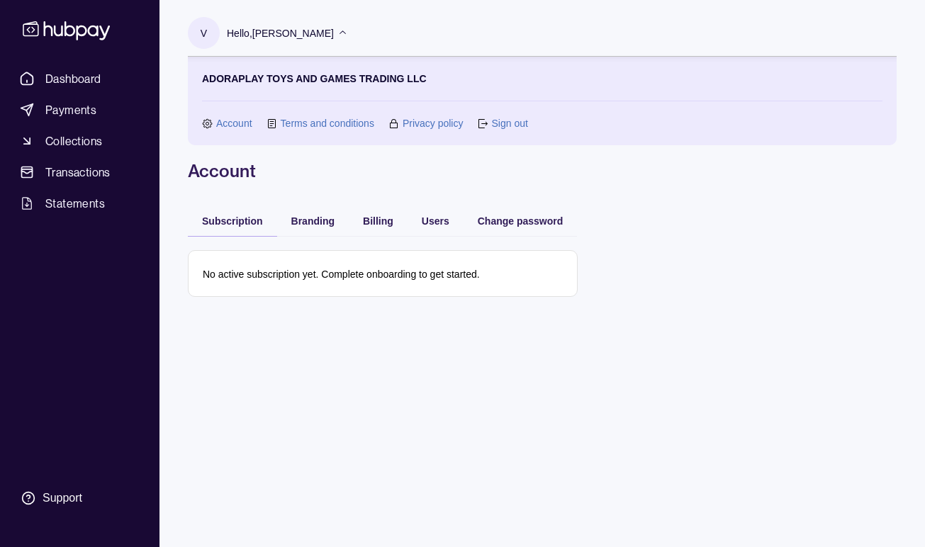
click at [203, 29] on p "V" at bounding box center [204, 34] width 6 height 16
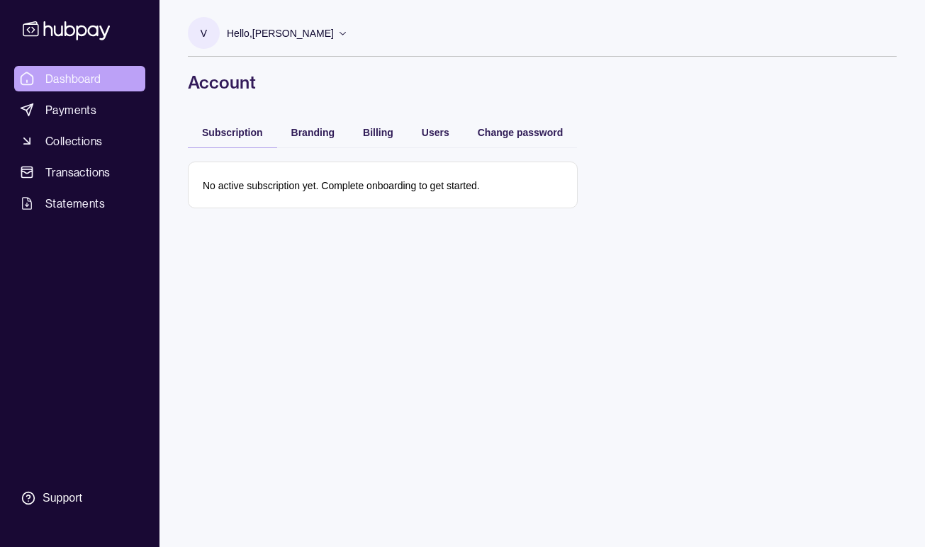
click at [105, 83] on link "Dashboard" at bounding box center [79, 79] width 131 height 26
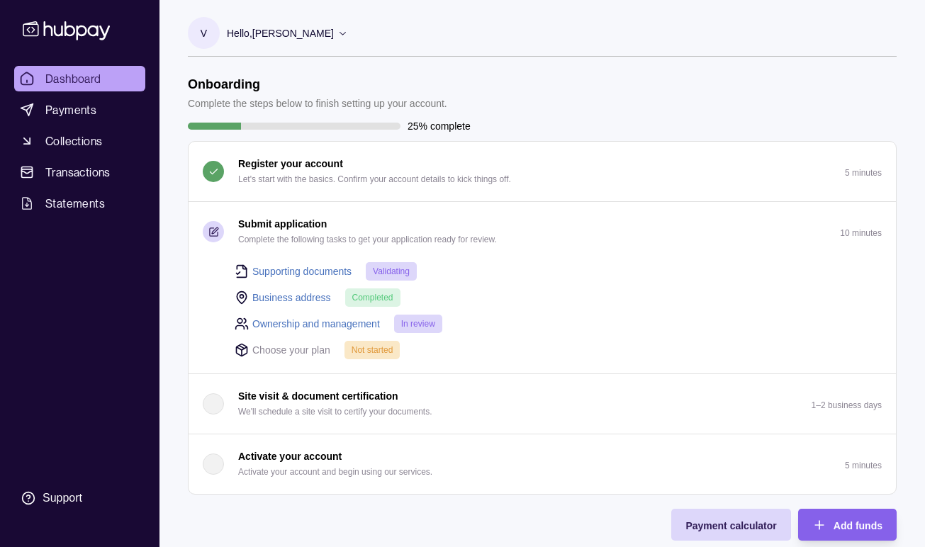
click at [302, 265] on link "Supporting documents" at bounding box center [301, 272] width 99 height 16
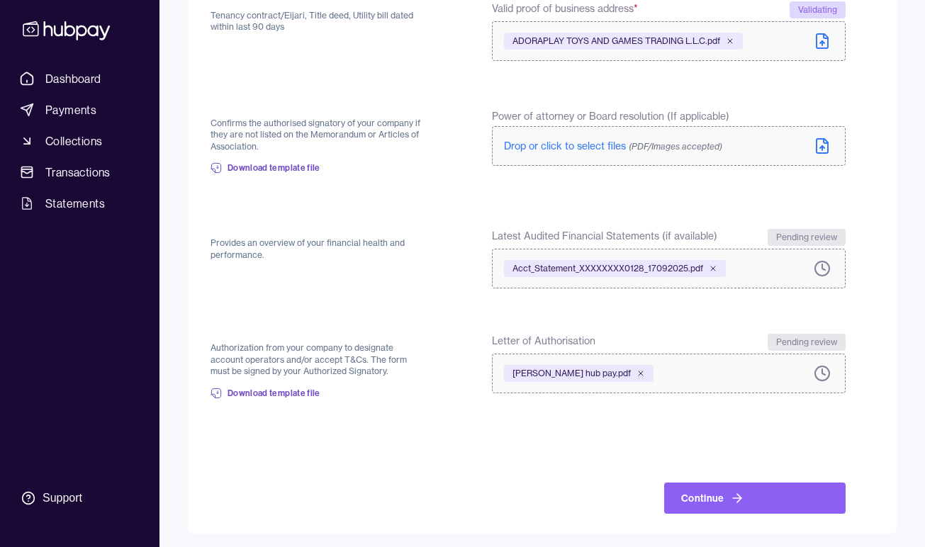
scroll to position [414, 0]
click at [699, 489] on button "Continue" at bounding box center [754, 499] width 181 height 31
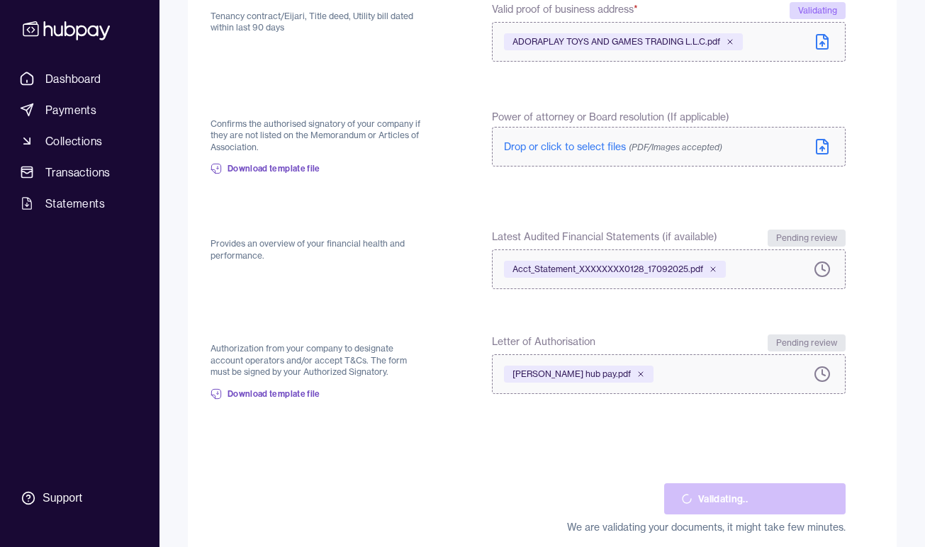
click at [699, 489] on div "Validating.." at bounding box center [754, 499] width 181 height 31
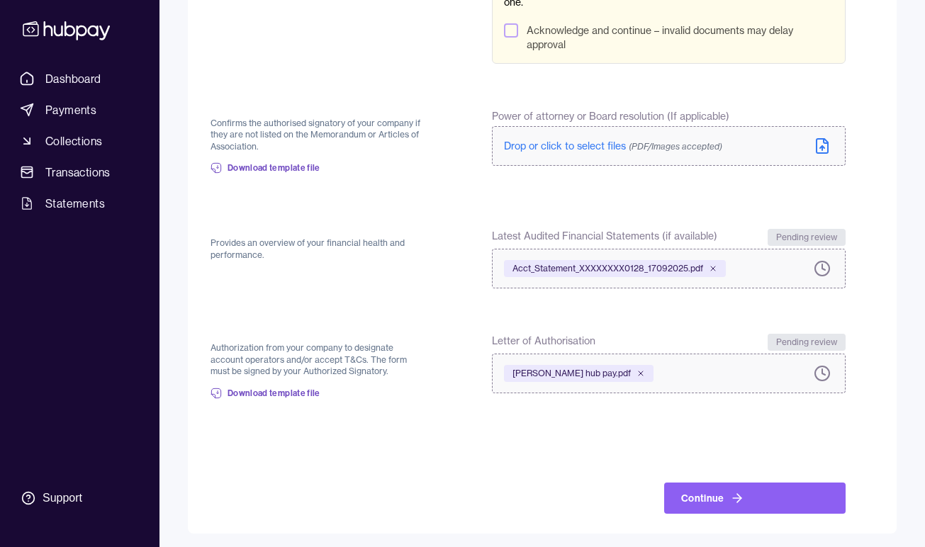
scroll to position [509, 0]
click at [731, 501] on icon at bounding box center [737, 499] width 14 height 14
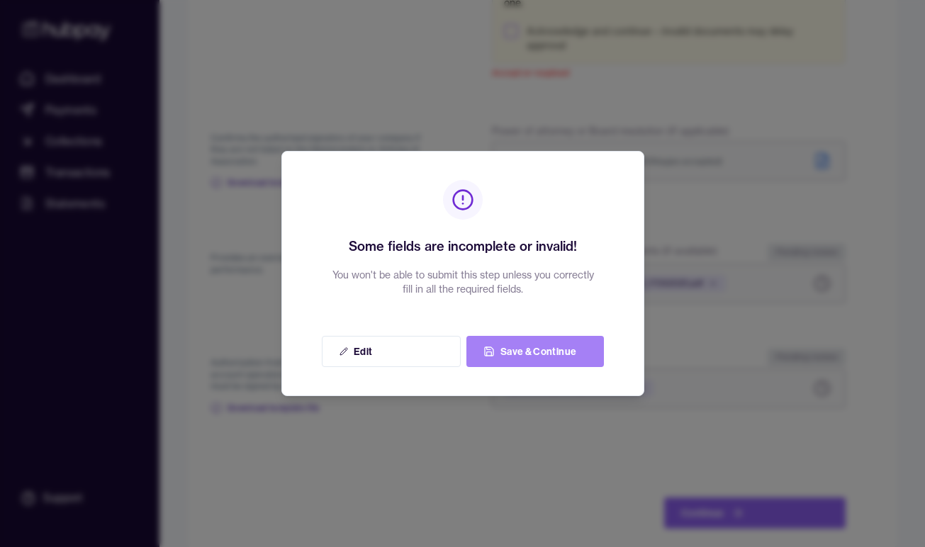
click at [530, 352] on button "Save & Continue" at bounding box center [535, 351] width 138 height 31
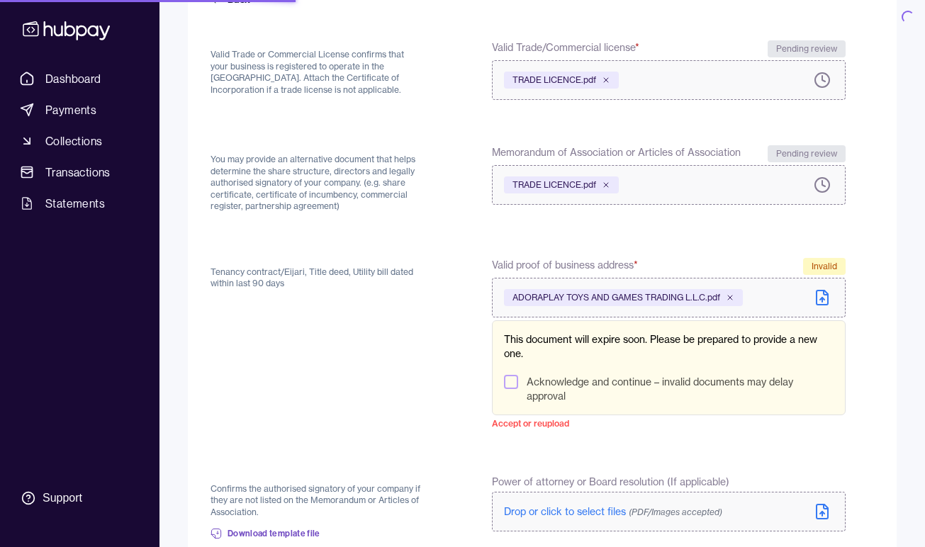
scroll to position [161, 0]
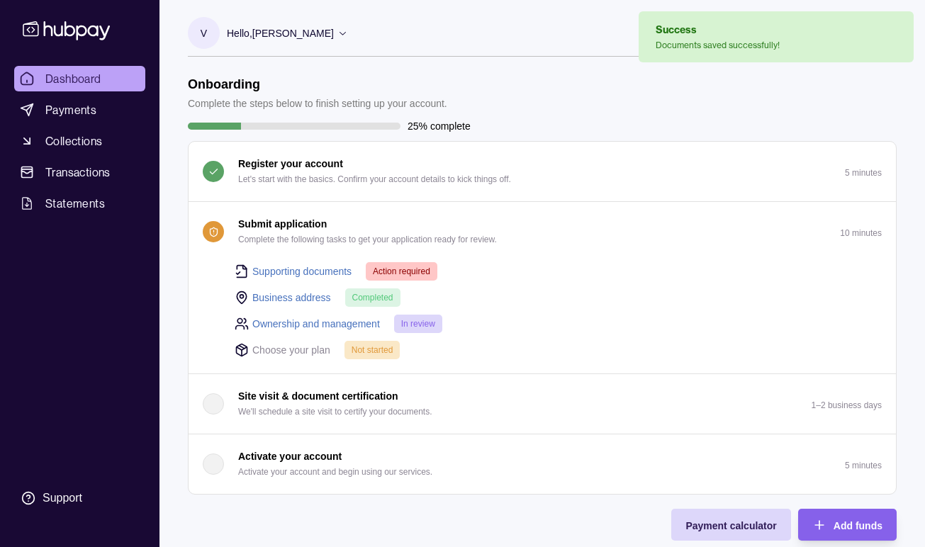
click at [303, 270] on link "Supporting documents" at bounding box center [301, 272] width 99 height 16
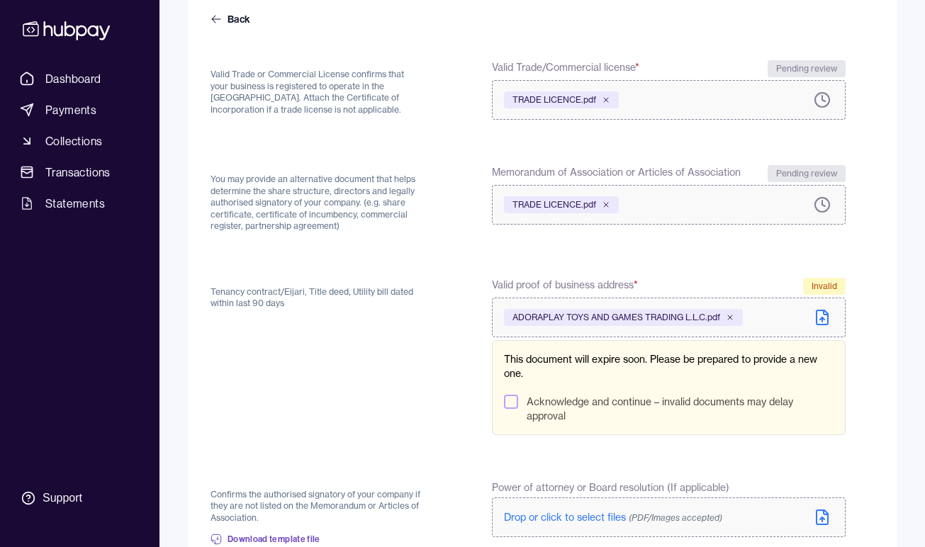
scroll to position [140, 0]
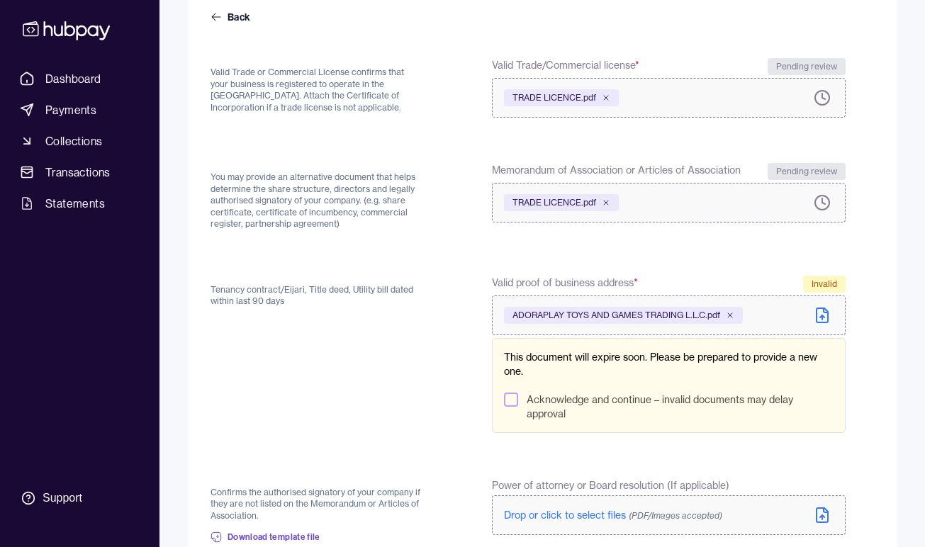
click at [508, 393] on button "Acknowledge and continue – invalid documents may delay approval" at bounding box center [511, 400] width 14 height 14
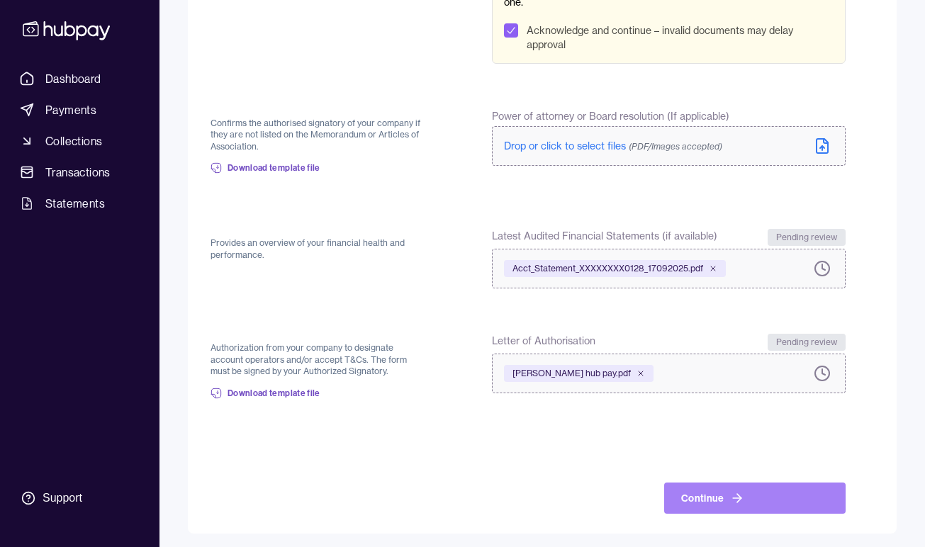
scroll to position [509, 0]
click at [753, 499] on button "Continue" at bounding box center [754, 499] width 181 height 31
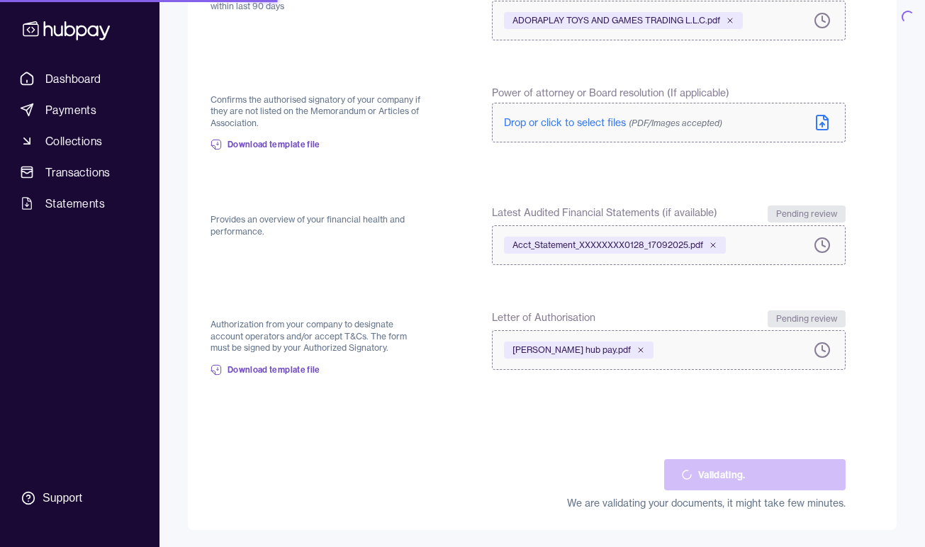
scroll to position [431, 0]
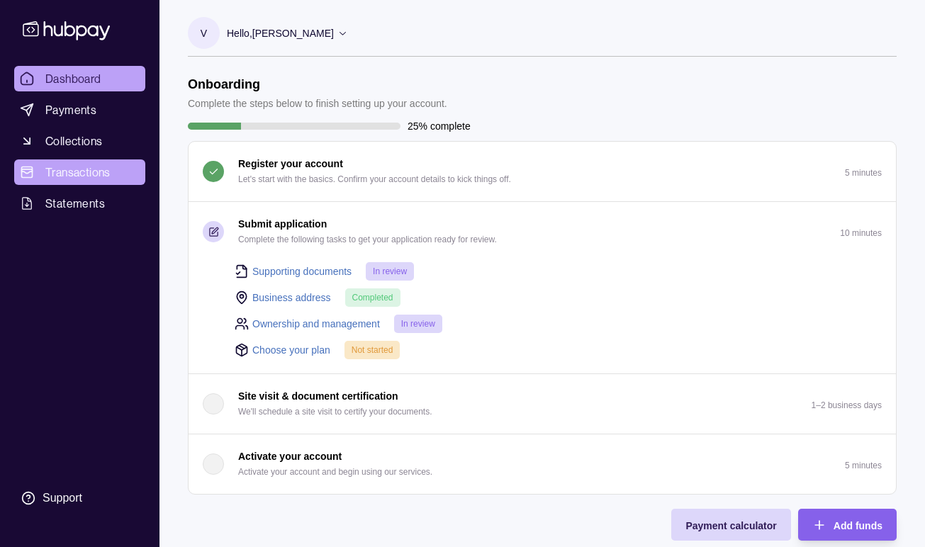
click at [79, 174] on span "Transactions" at bounding box center [77, 172] width 65 height 17
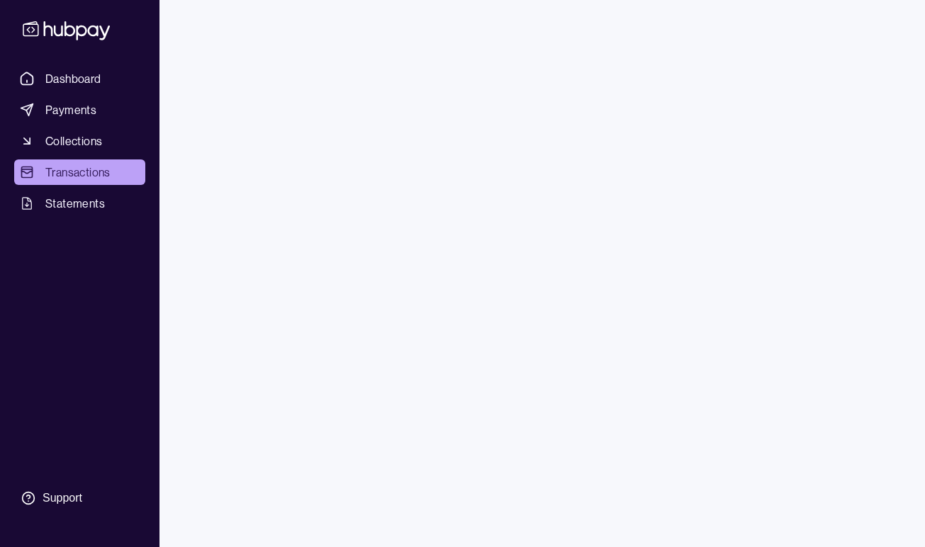
click at [76, 79] on span "Dashboard" at bounding box center [73, 78] width 56 height 17
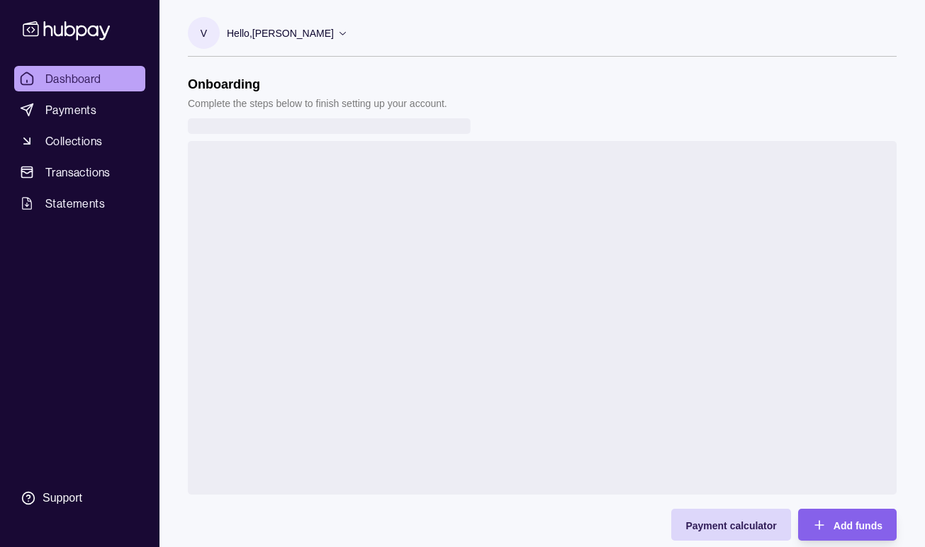
click at [75, 79] on span "Dashboard" at bounding box center [73, 78] width 56 height 17
